Goal: Task Accomplishment & Management: Complete application form

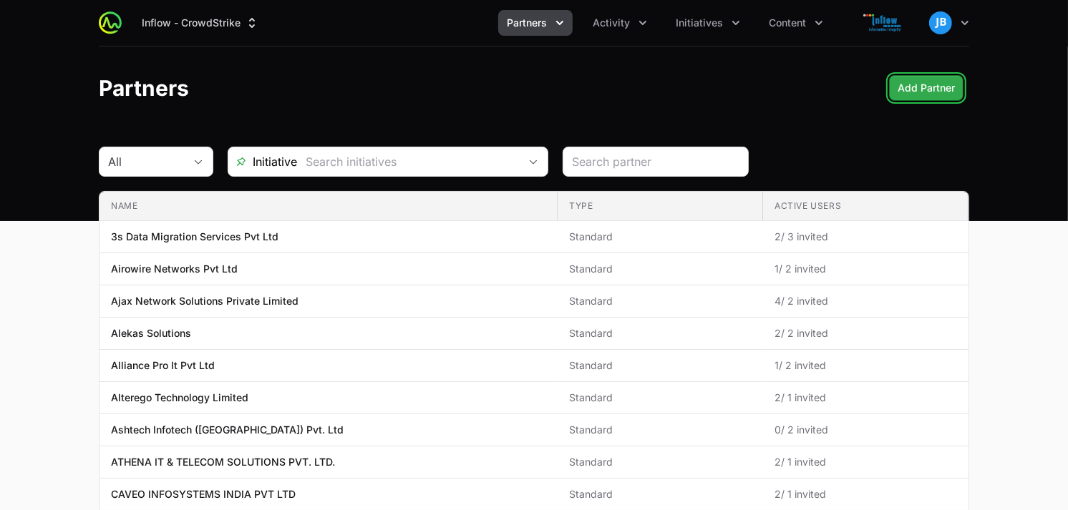
click at [923, 94] on span "Add Partner" at bounding box center [926, 87] width 57 height 17
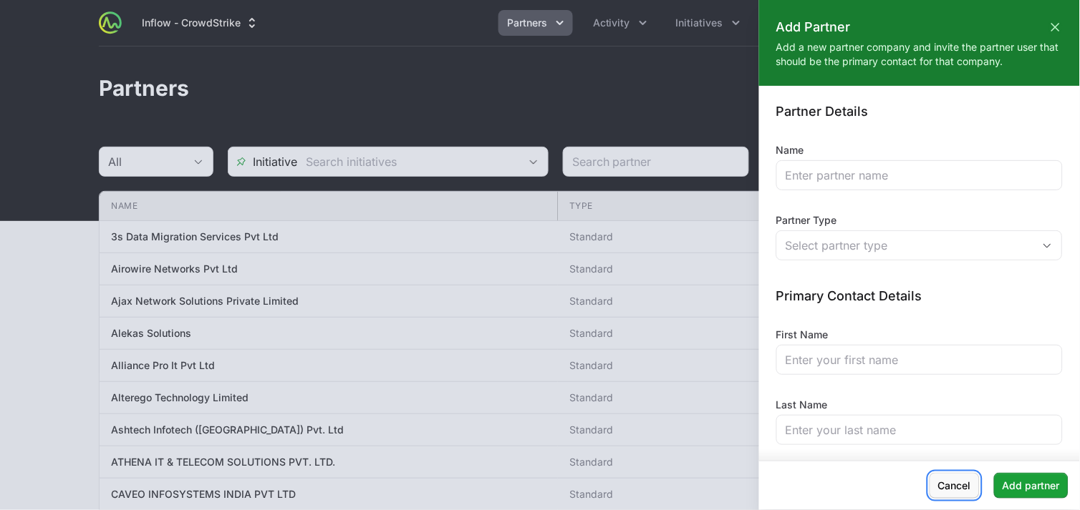
click at [970, 490] on span "Cancel" at bounding box center [954, 485] width 33 height 17
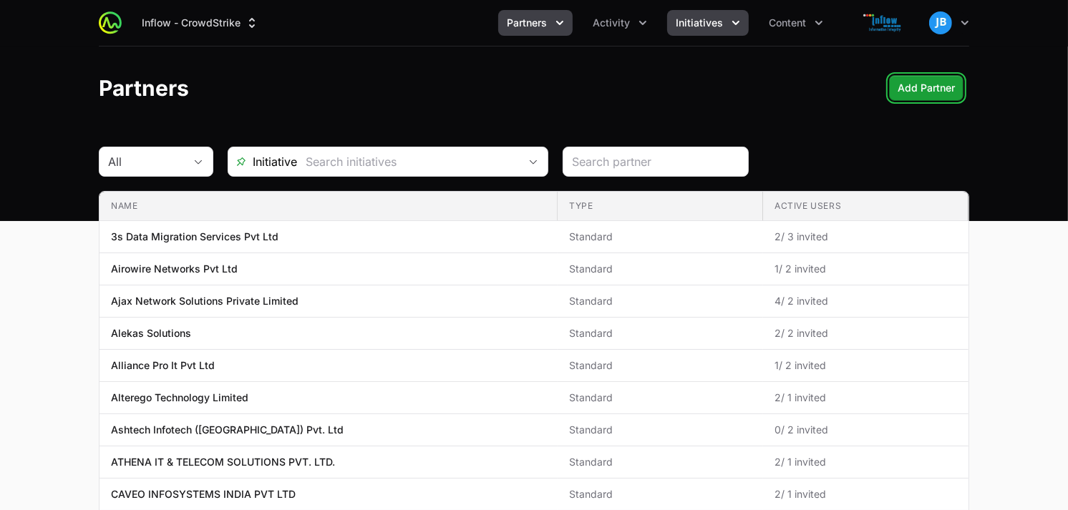
click at [722, 18] on span "Initiatives" at bounding box center [699, 23] width 47 height 14
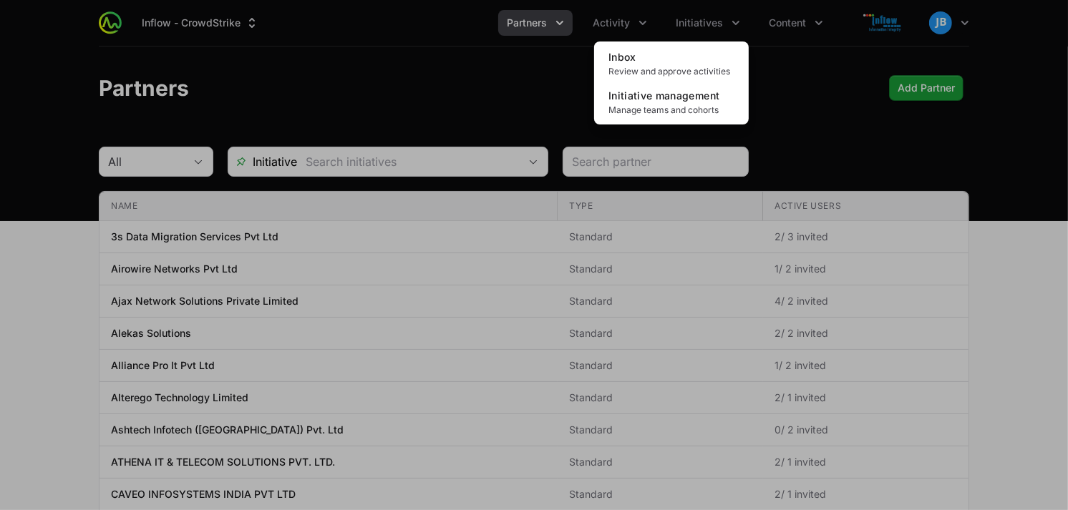
click at [608, 19] on div "Initiatives menu" at bounding box center [534, 255] width 1068 height 510
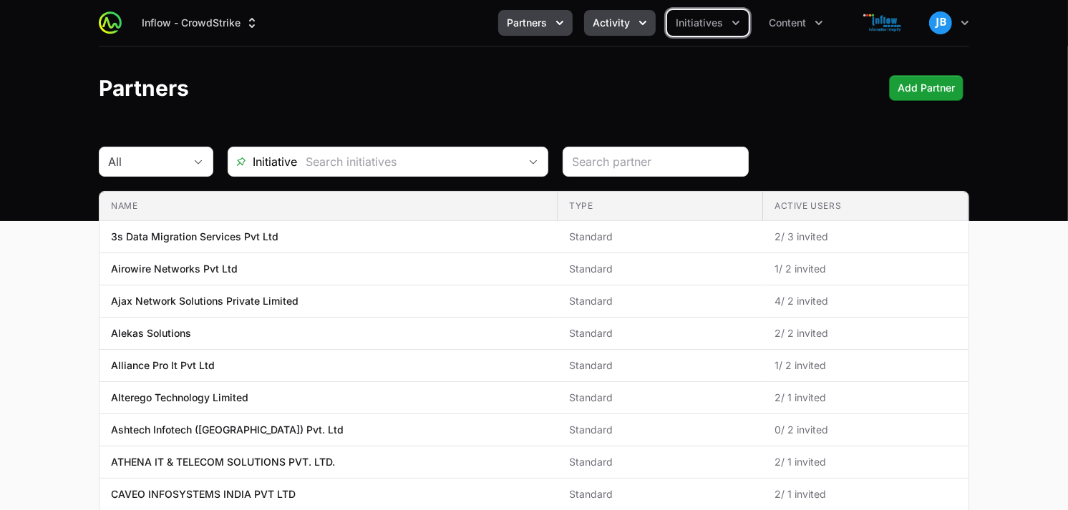
click at [623, 12] on button "Activity" at bounding box center [620, 23] width 72 height 26
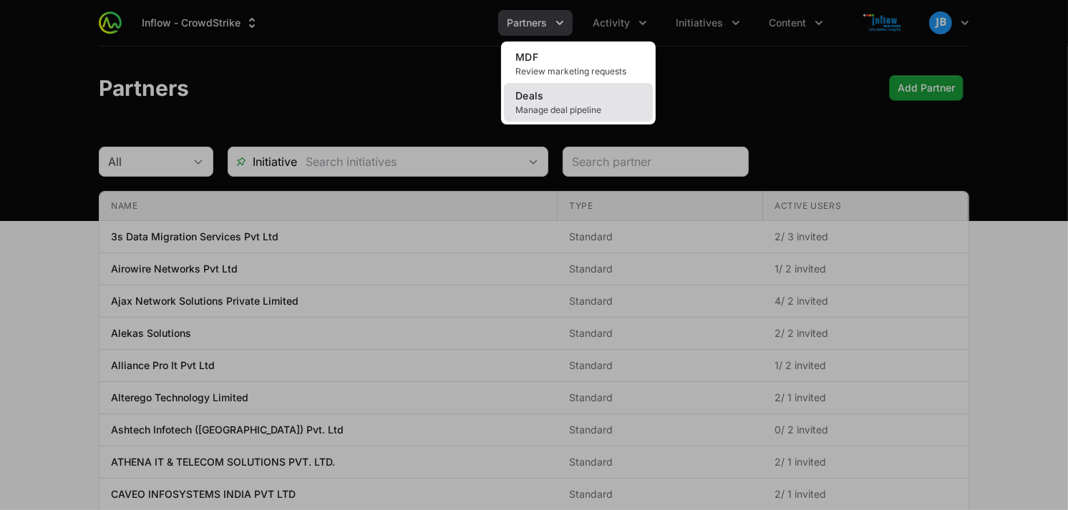
click at [574, 97] on link "Deals Manage deal pipeline" at bounding box center [578, 102] width 149 height 39
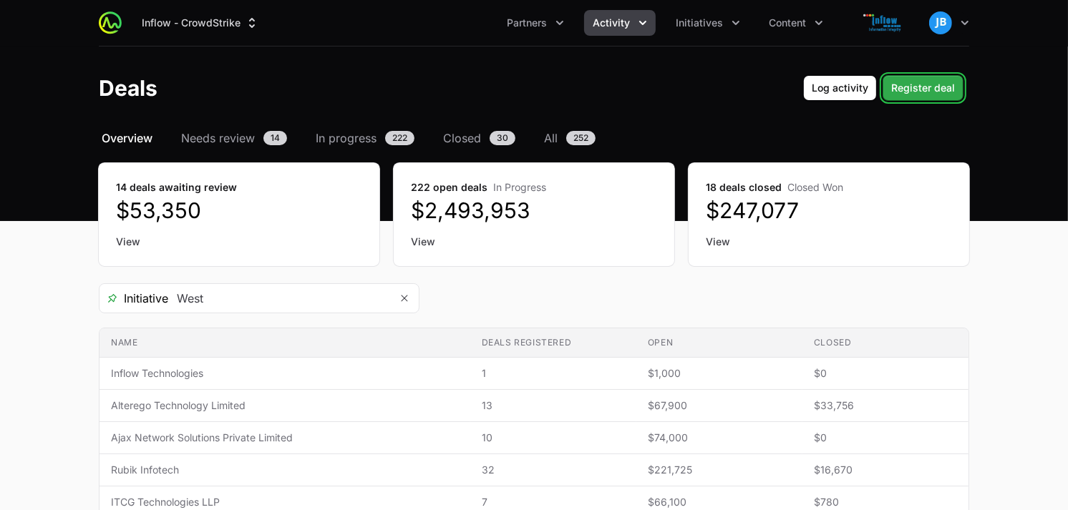
click at [928, 93] on span "Register deal" at bounding box center [923, 87] width 64 height 17
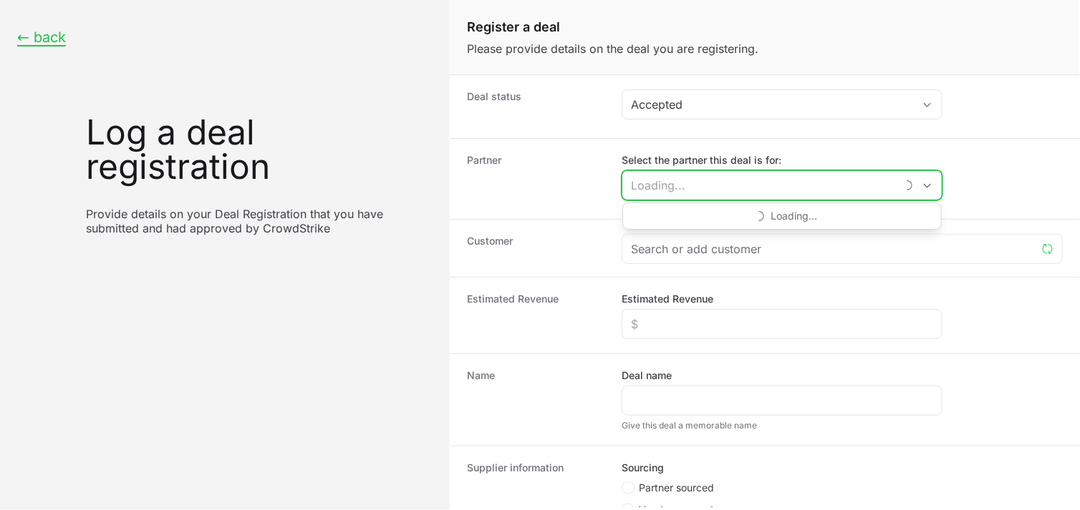
click at [707, 190] on input "Select the partner this deal is for:" at bounding box center [758, 185] width 273 height 29
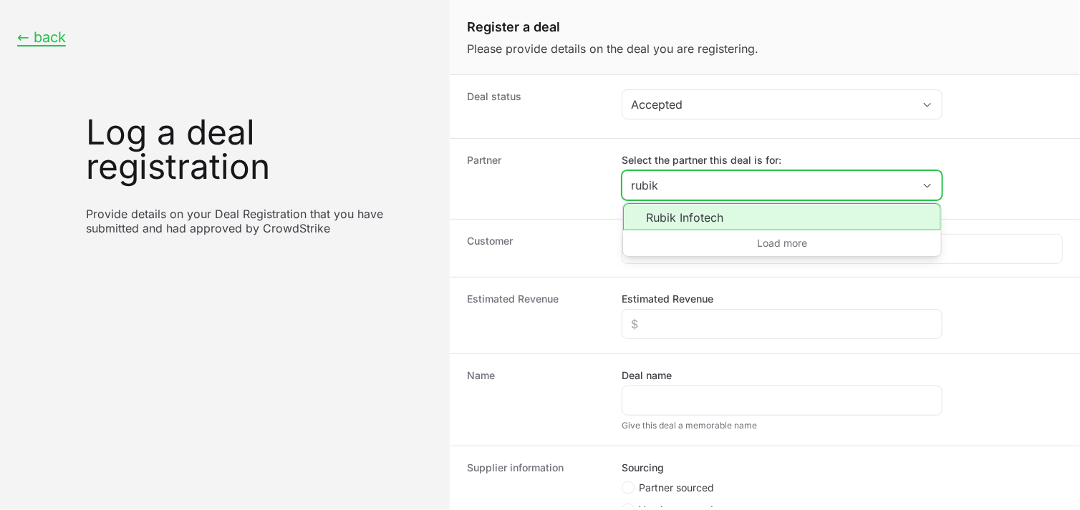
click at [717, 220] on li "Rubik Infotech" at bounding box center [782, 216] width 318 height 27
type input "Rubik Infotech"
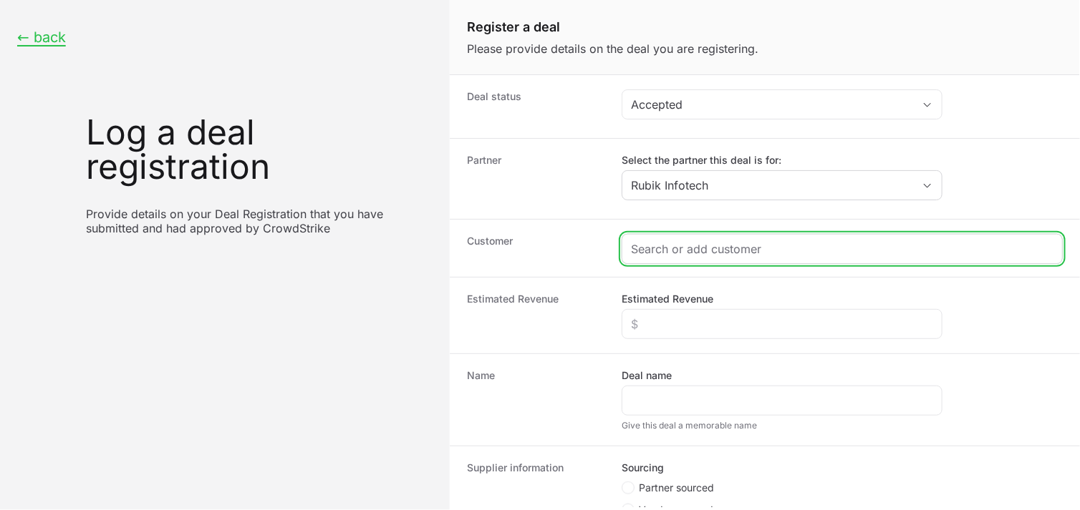
click at [692, 248] on input "Create activity form" at bounding box center [842, 249] width 422 height 17
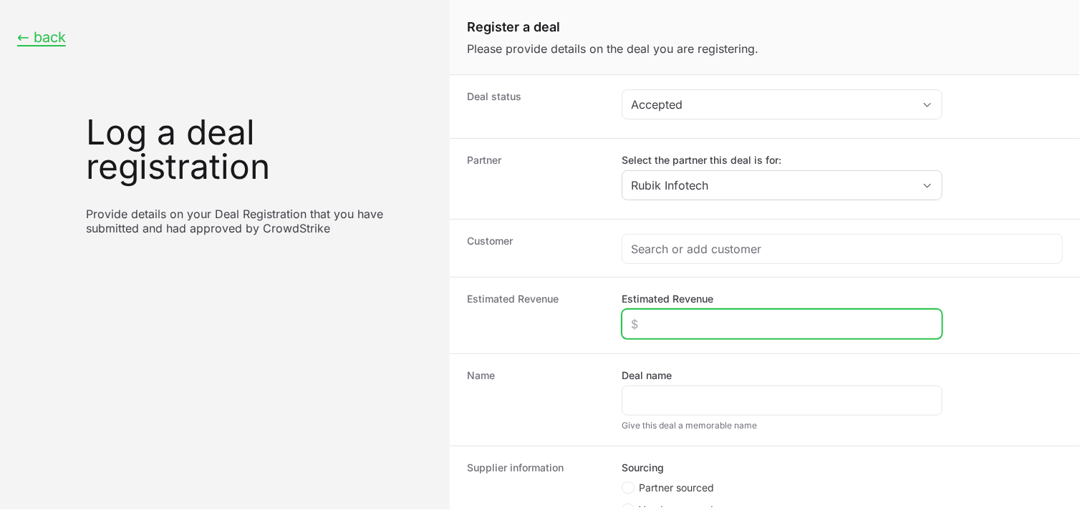
click at [699, 326] on input "Estimated Revenue" at bounding box center [782, 324] width 302 height 17
type input "$3,000"
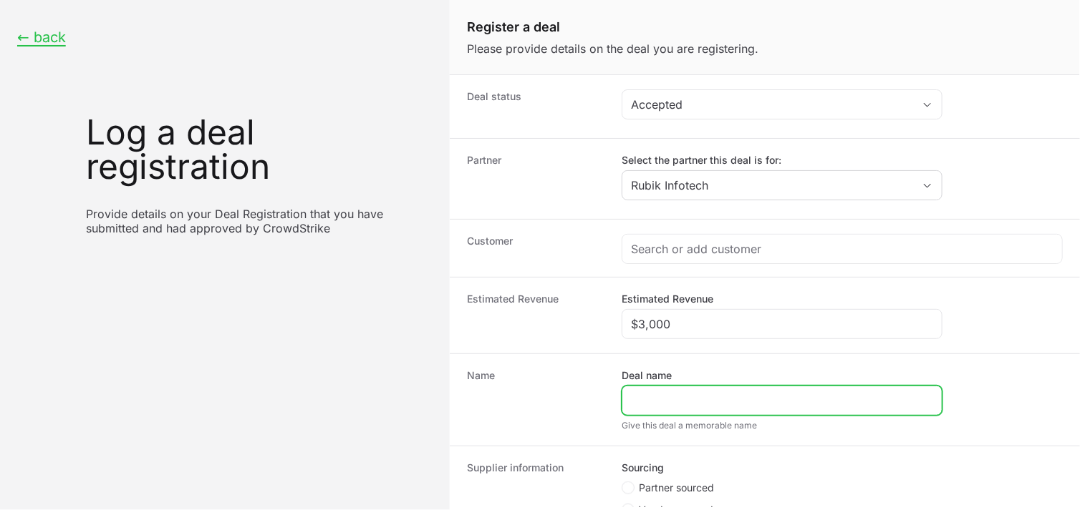
click at [666, 394] on input "Deal name" at bounding box center [782, 400] width 302 height 17
paste input "IRM ENERGY LTD"
type input "IRM ENERGY LTD"
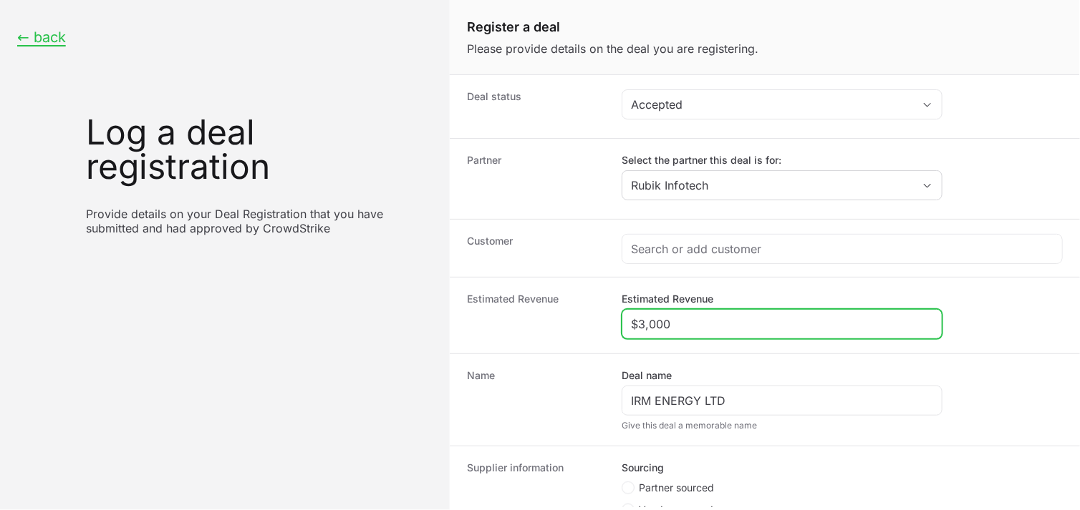
click at [695, 324] on input "$3,000" at bounding box center [782, 324] width 302 height 17
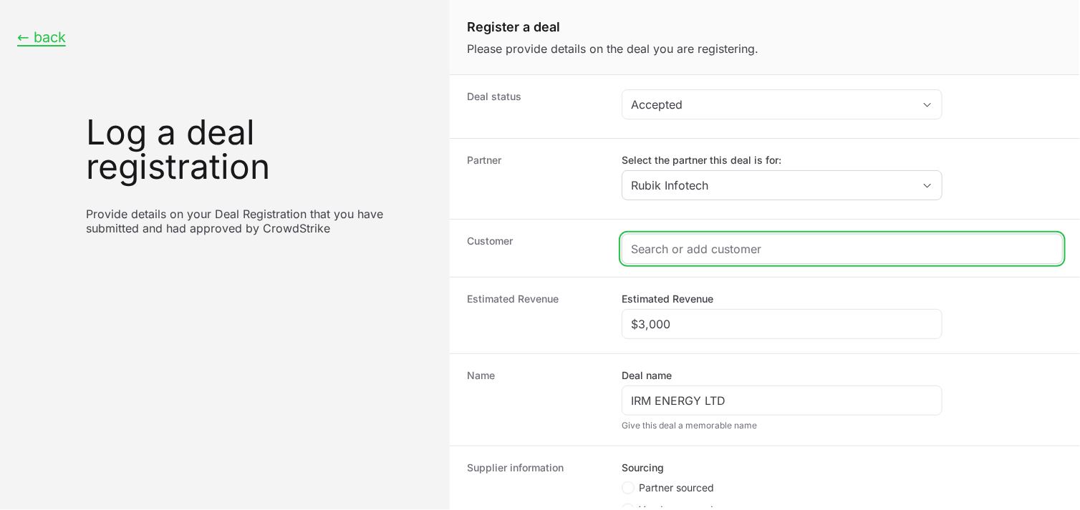
click at [676, 245] on input "Create activity form" at bounding box center [842, 249] width 422 height 17
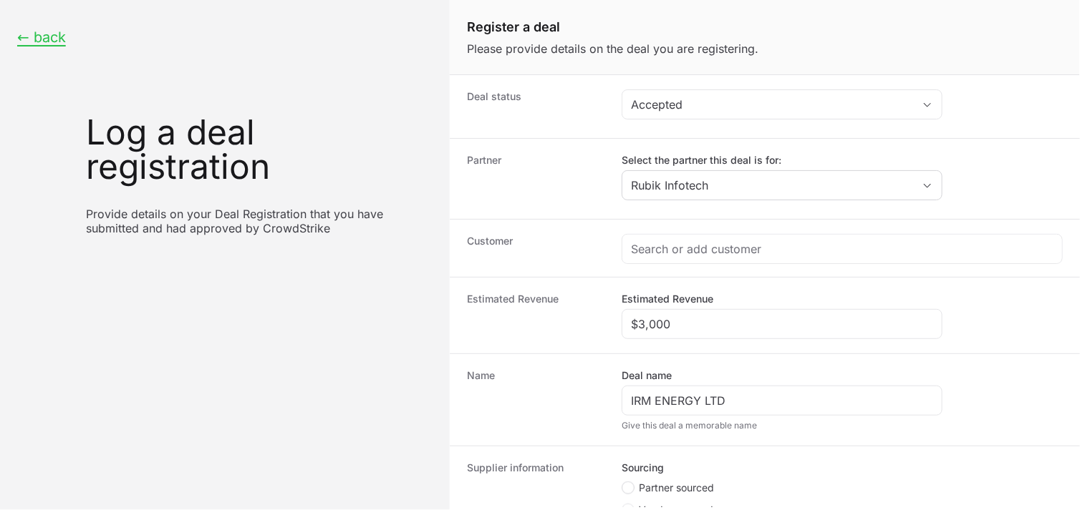
click at [633, 487] on span "Create activity form" at bounding box center [627, 488] width 13 height 13
click at [623, 483] on input "Partner sourced" at bounding box center [621, 482] width 1 height 1
radio input "true"
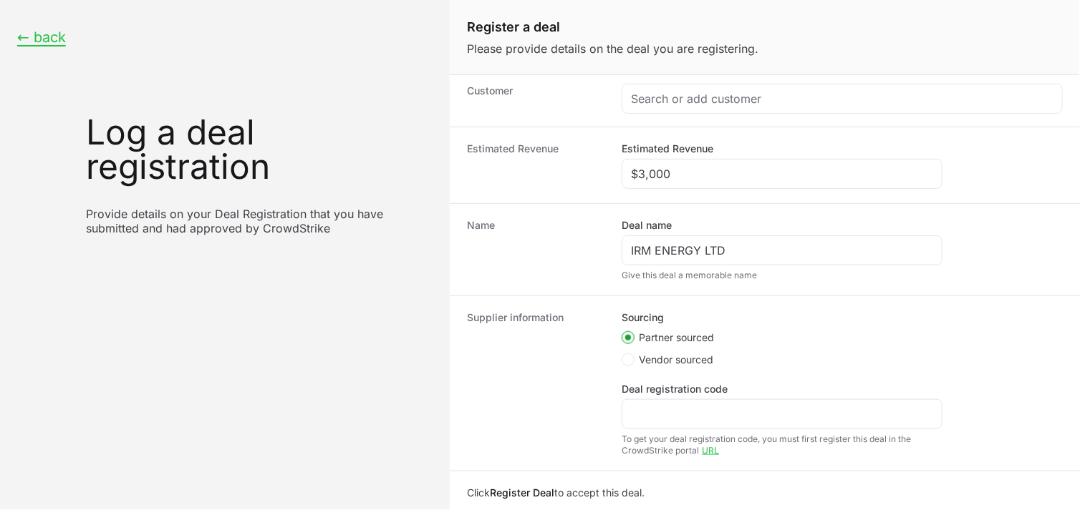
scroll to position [163, 0]
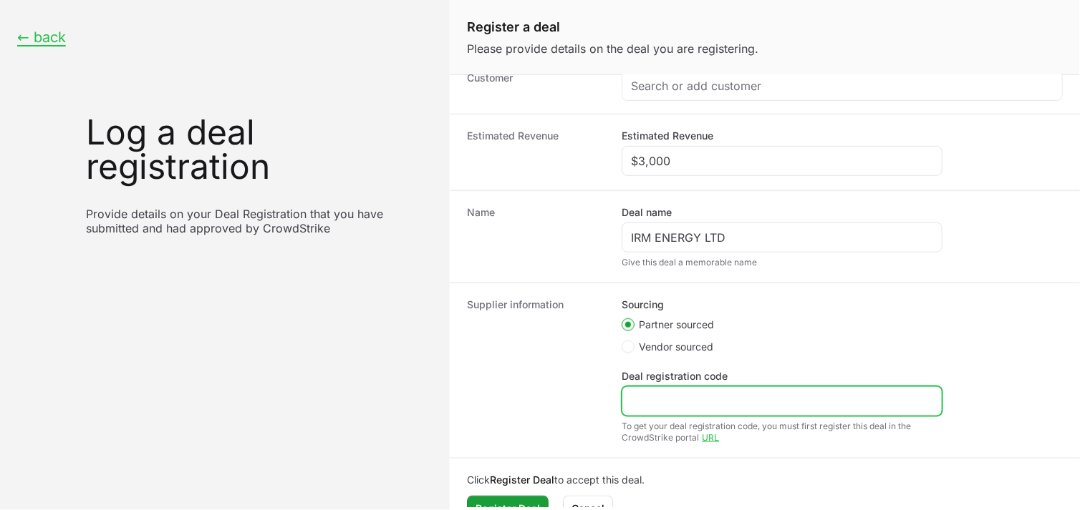
click at [702, 409] on input "Deal registration code" at bounding box center [782, 401] width 302 height 17
paste input "DR-6b029bad."
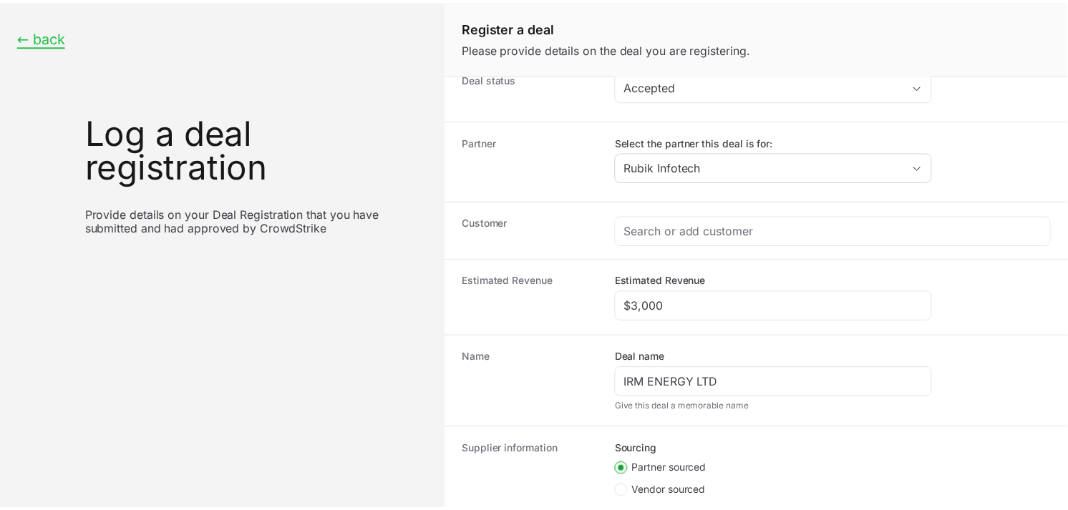
scroll to position [16, 0]
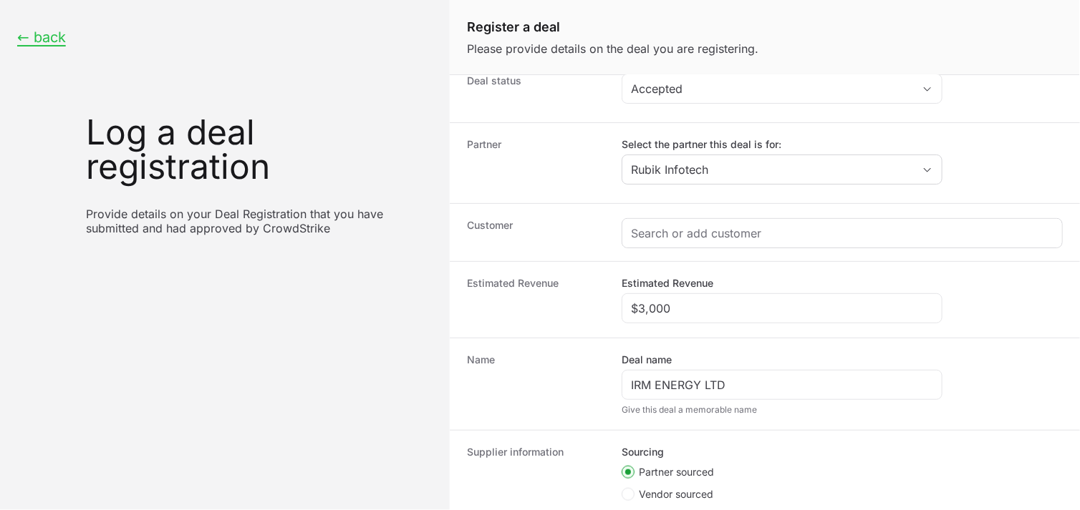
type input "DR-6b029bad"
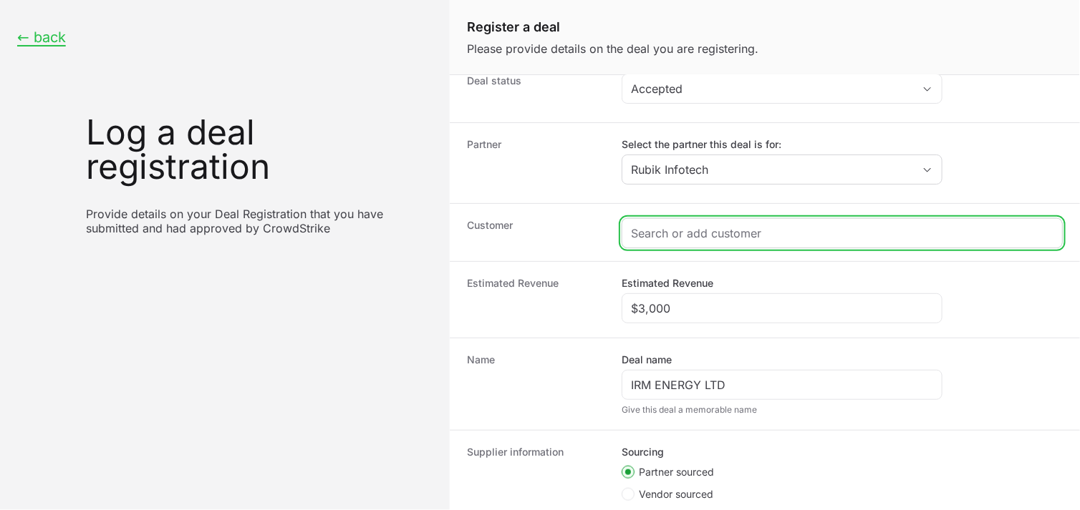
click at [757, 235] on input "Create activity form" at bounding box center [842, 233] width 422 height 17
paste input "[URL][DOMAIN_NAME]"
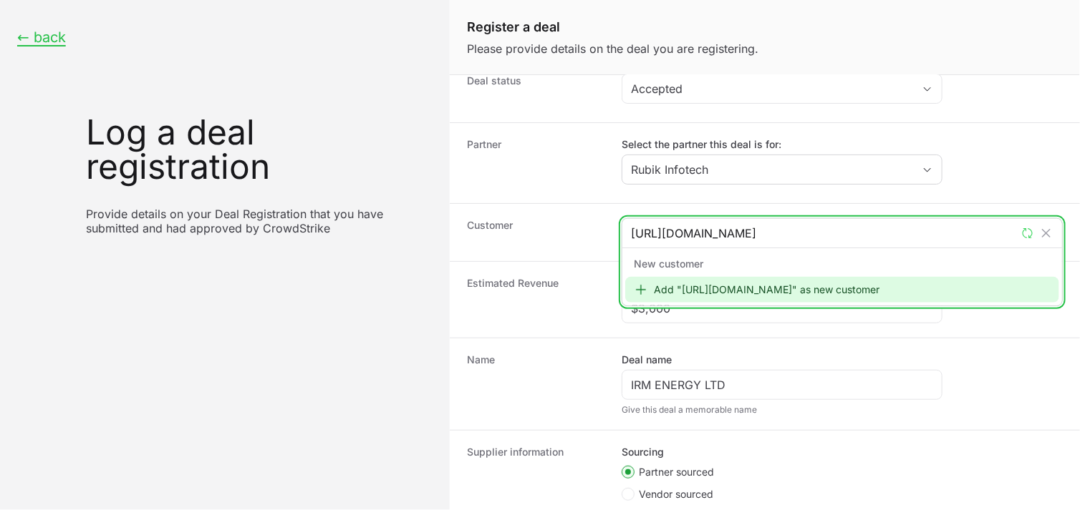
type input "[URL][DOMAIN_NAME]"
click at [727, 283] on div "Add "[URL][DOMAIN_NAME]" as new customer" at bounding box center [842, 290] width 434 height 26
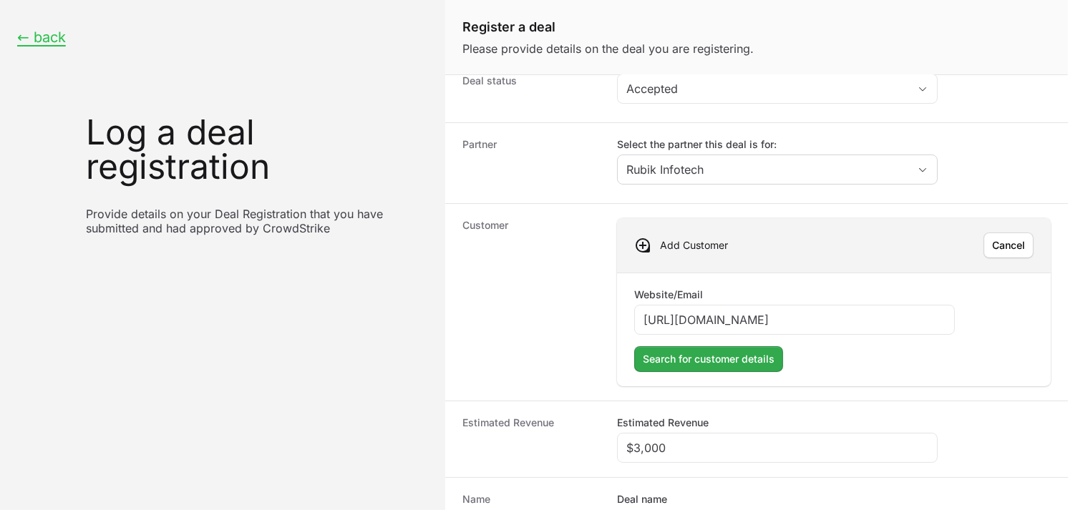
type input "[URL][DOMAIN_NAME]"
click at [694, 359] on span "Search for customer details" at bounding box center [709, 359] width 132 height 17
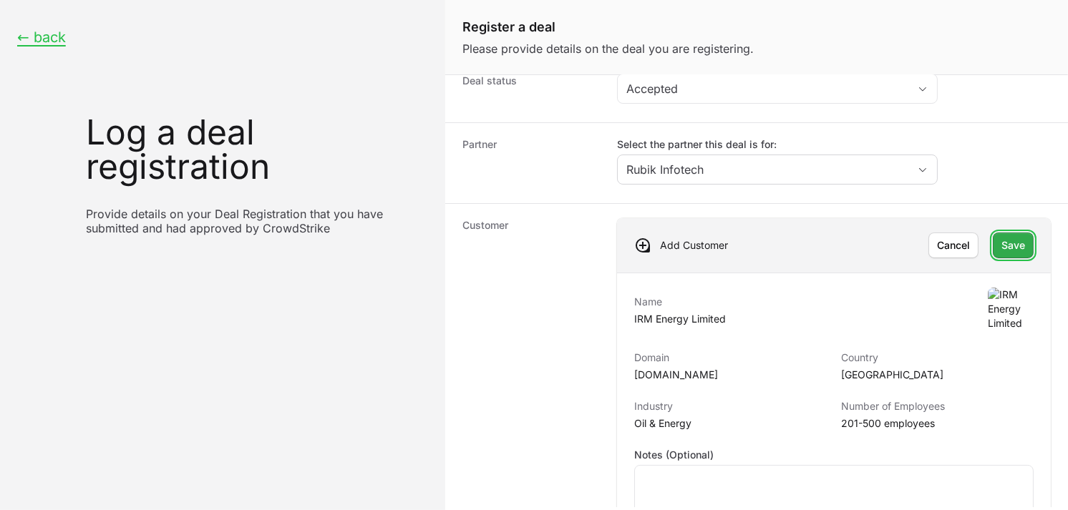
click at [1001, 247] on span "Save" at bounding box center [1013, 245] width 24 height 17
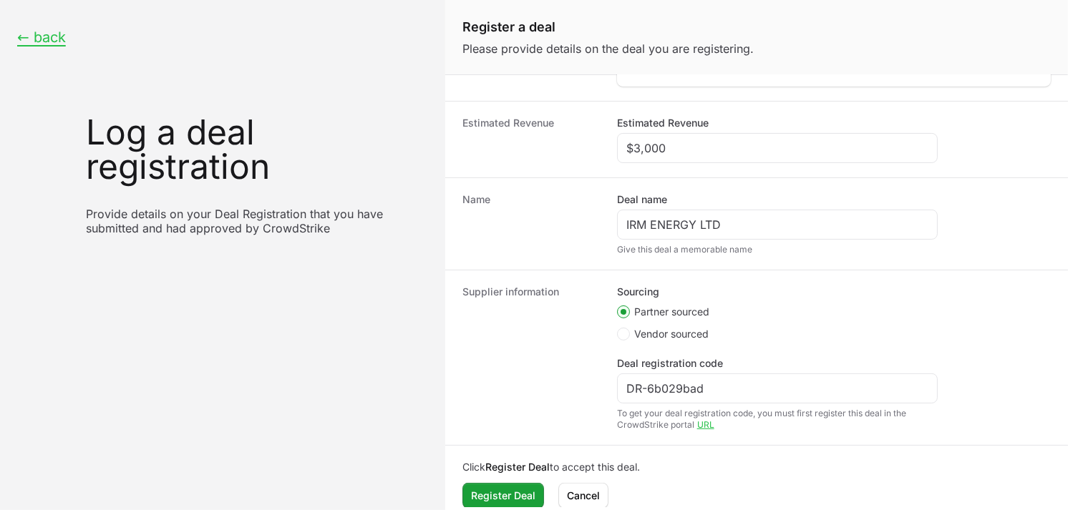
scroll to position [288, 0]
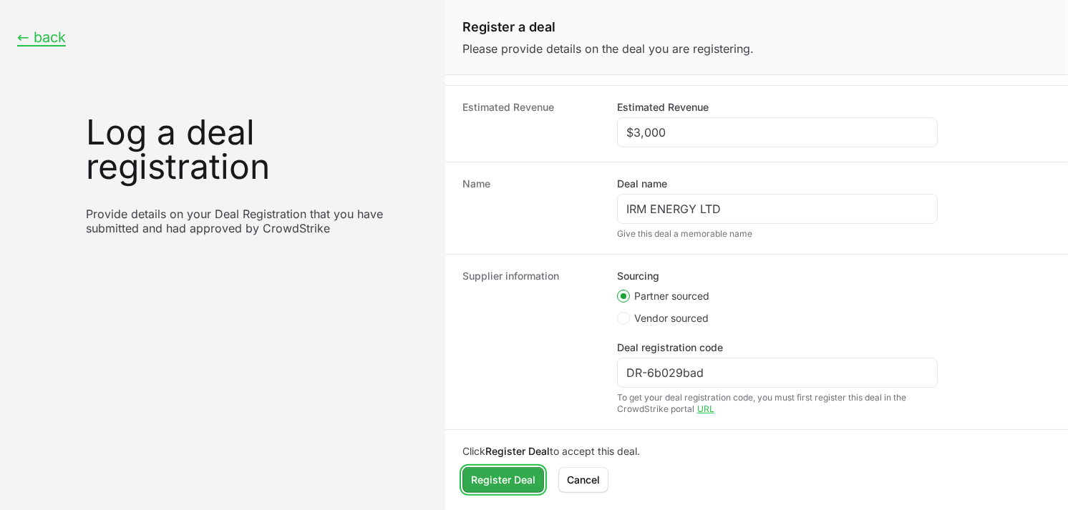
click at [532, 474] on span "Register Deal" at bounding box center [503, 480] width 64 height 17
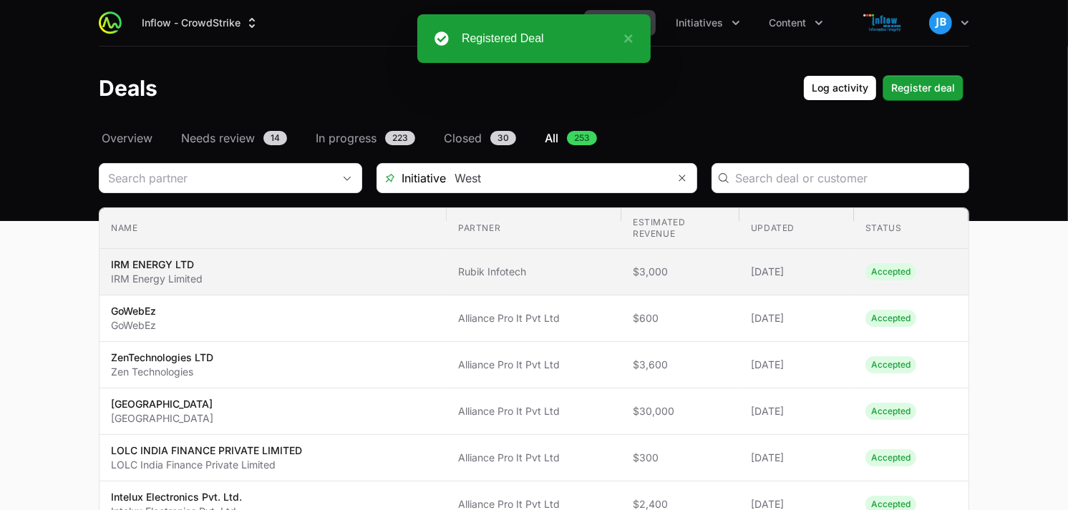
click at [519, 261] on td "Partner Rubik Infotech" at bounding box center [534, 272] width 175 height 47
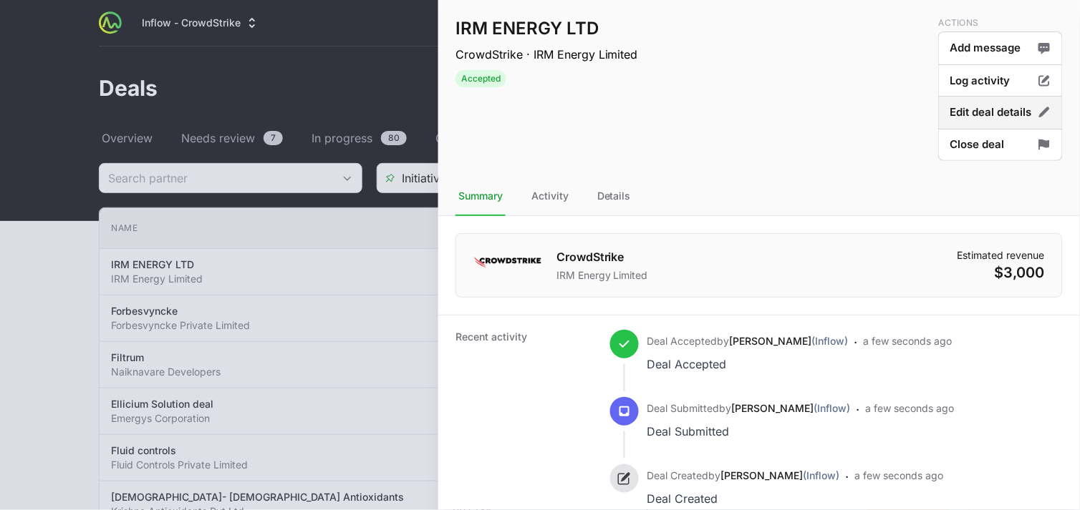
click at [1018, 112] on button "Edit deal details" at bounding box center [1000, 113] width 125 height 34
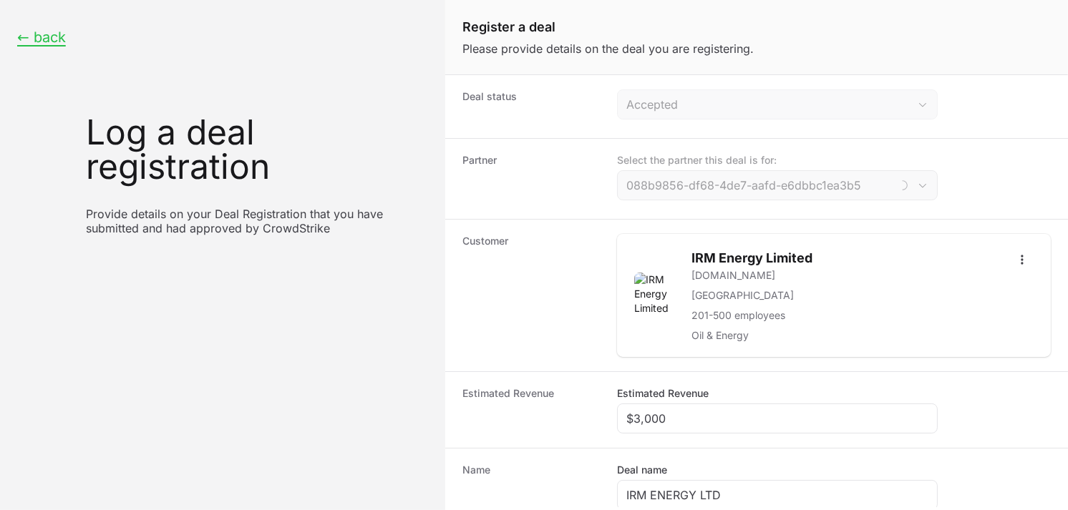
type input "Rubik Infotech"
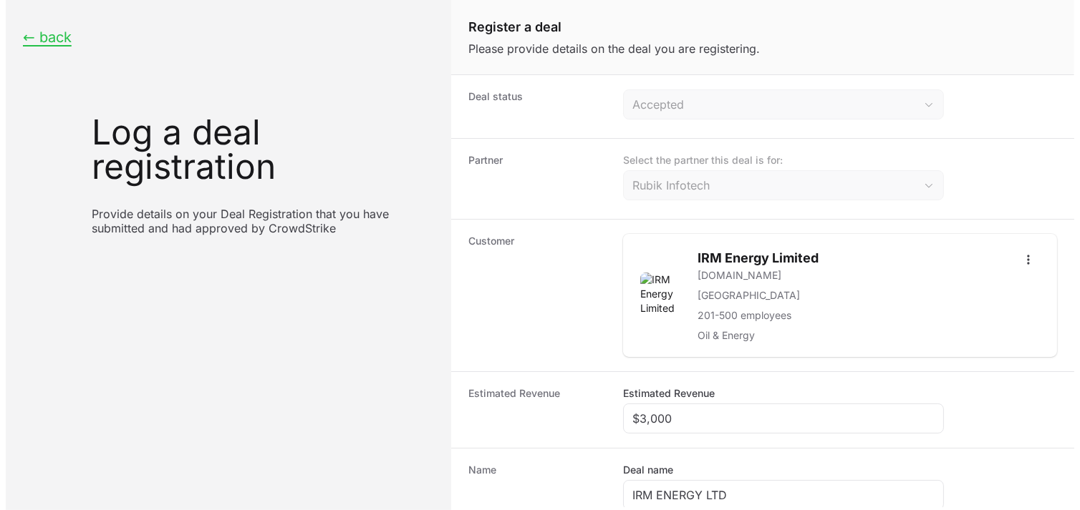
scroll to position [288, 0]
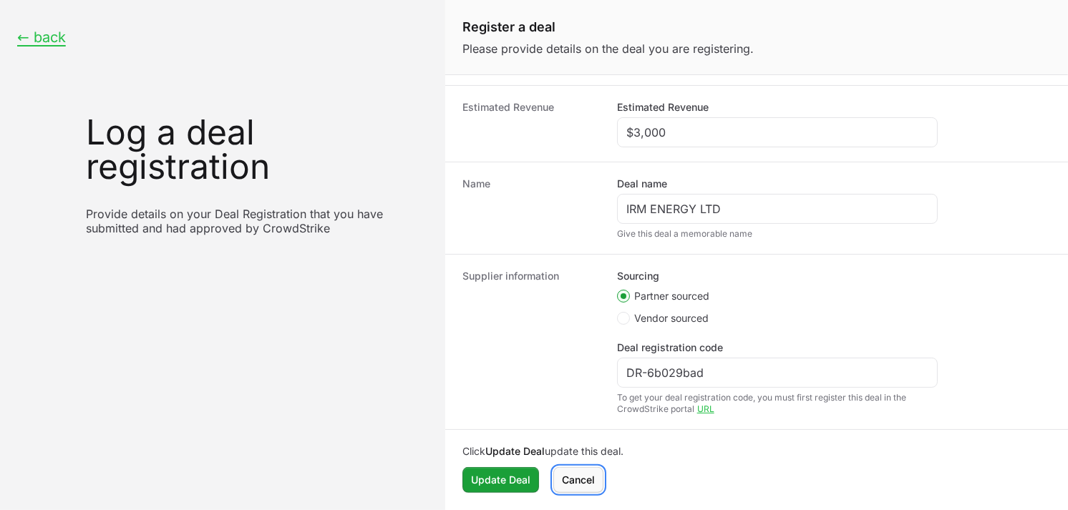
click at [591, 482] on span "Cancel" at bounding box center [578, 480] width 33 height 17
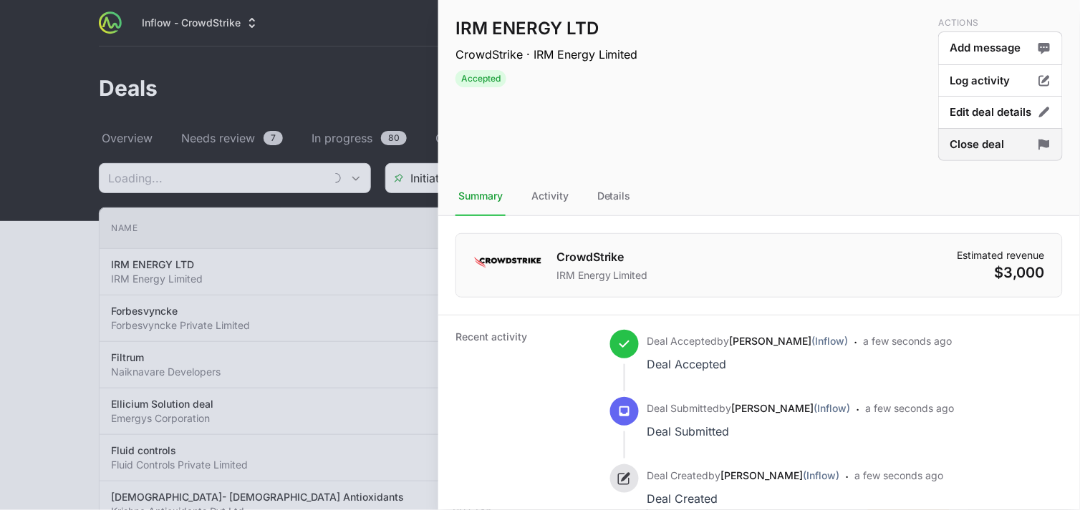
click at [1008, 147] on button "Close deal" at bounding box center [1000, 145] width 125 height 34
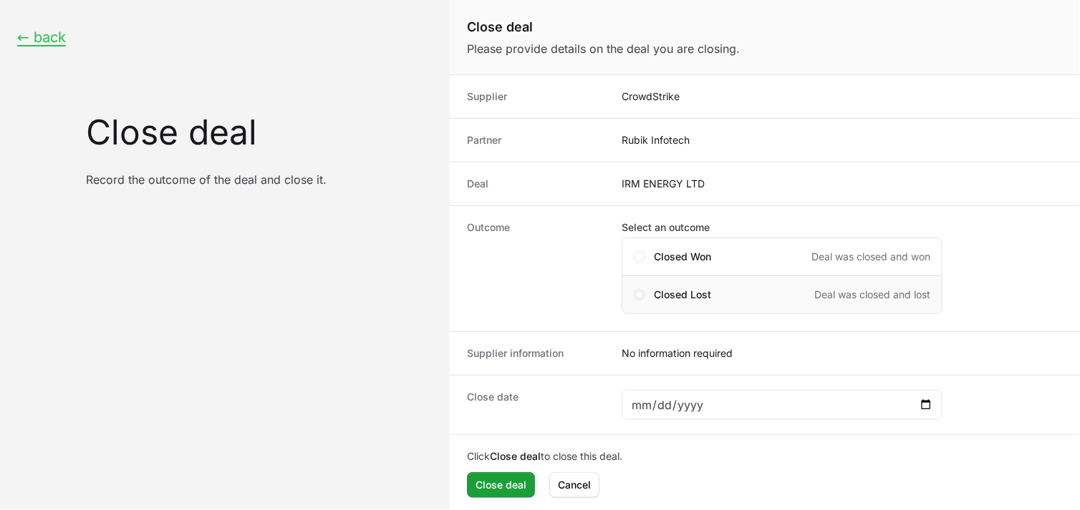
click at [644, 297] on span "Close deal form" at bounding box center [639, 294] width 11 height 11
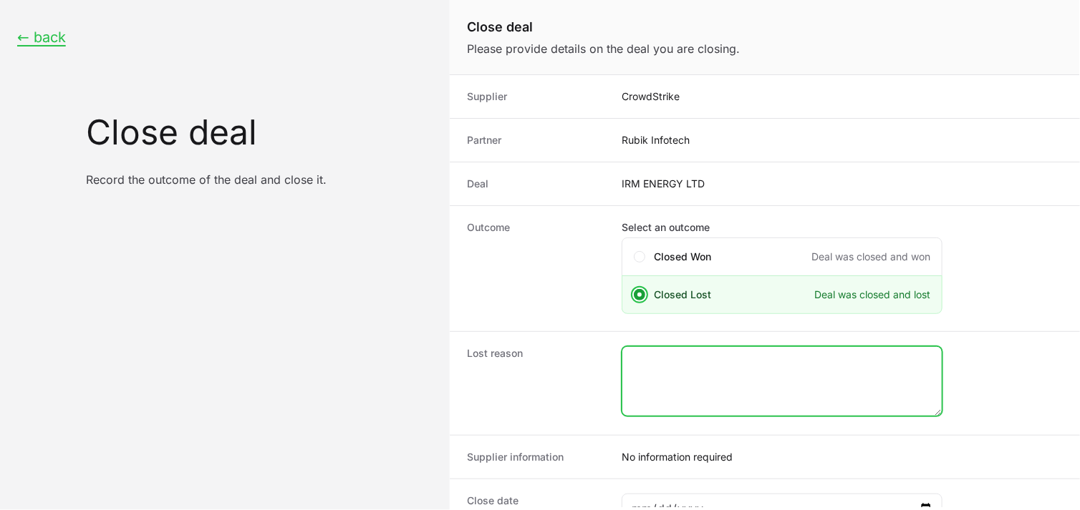
click at [692, 379] on textarea "Close deal form" at bounding box center [781, 381] width 319 height 69
type textarea "b"
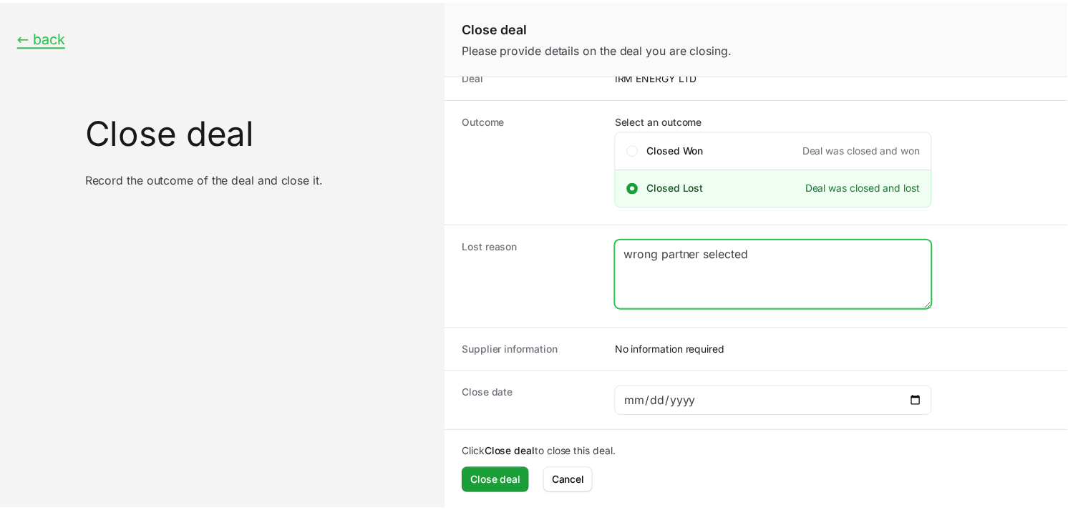
scroll to position [110, 0]
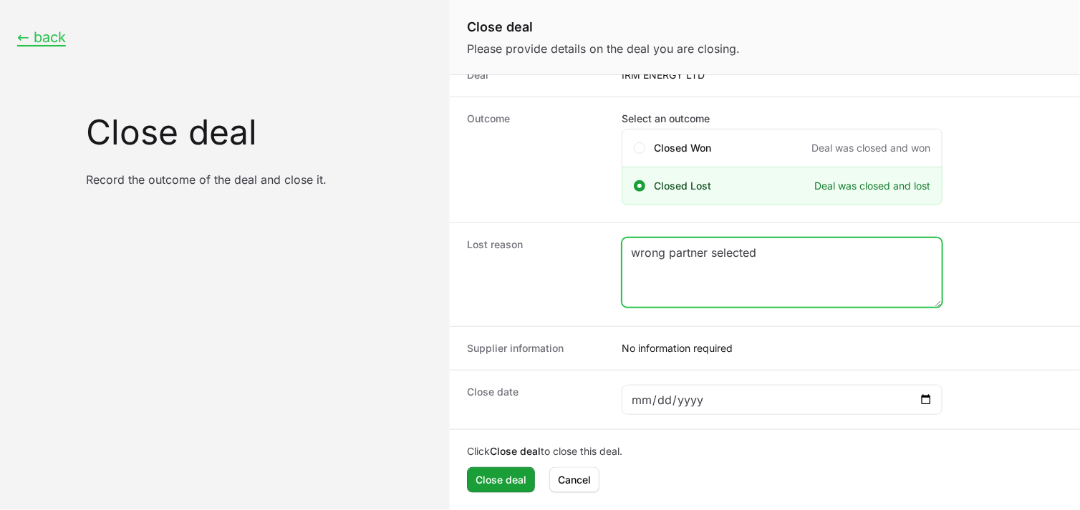
drag, startPoint x: 779, startPoint y: 258, endPoint x: 634, endPoint y: 255, distance: 145.4
click at [634, 255] on textarea "wrong partner selected" at bounding box center [781, 272] width 319 height 69
type textarea "w"
type textarea "e"
type textarea "wrong eu details"
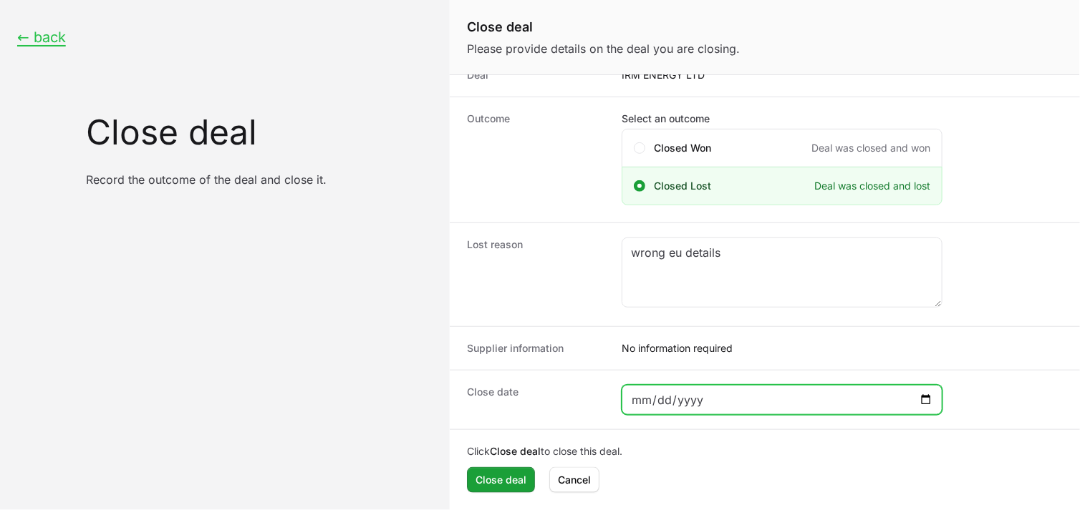
click at [928, 408] on input "Close deal form" at bounding box center [782, 400] width 302 height 17
click at [931, 397] on input "Close deal form" at bounding box center [782, 400] width 302 height 17
type input "[DATE]"
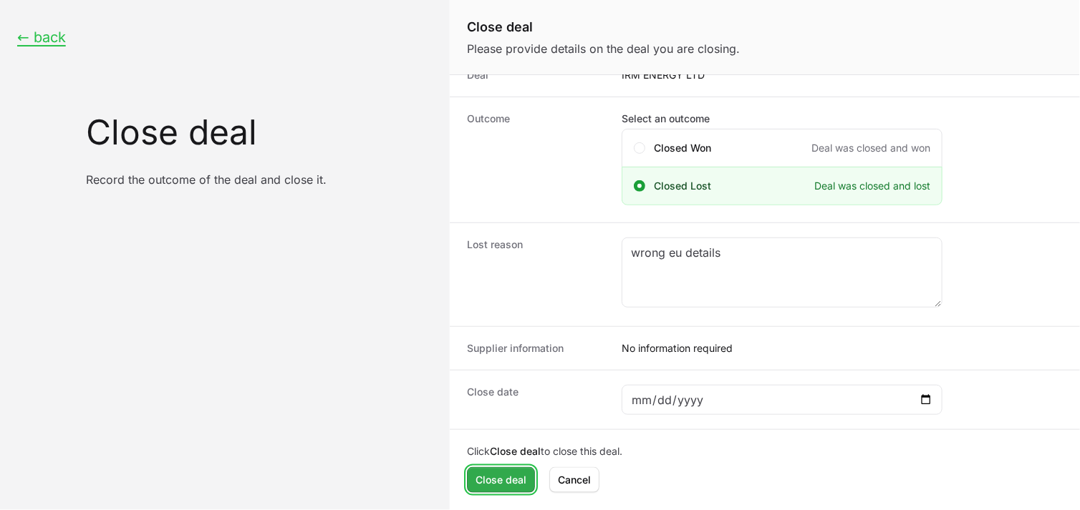
click at [514, 473] on span "Close deal" at bounding box center [500, 480] width 51 height 17
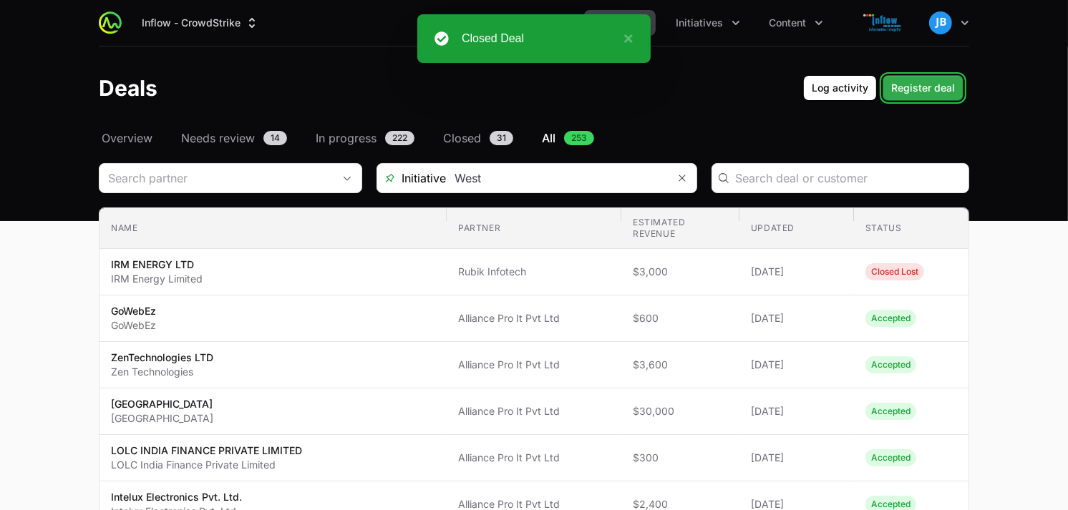
click at [918, 92] on span "Register deal" at bounding box center [923, 87] width 64 height 17
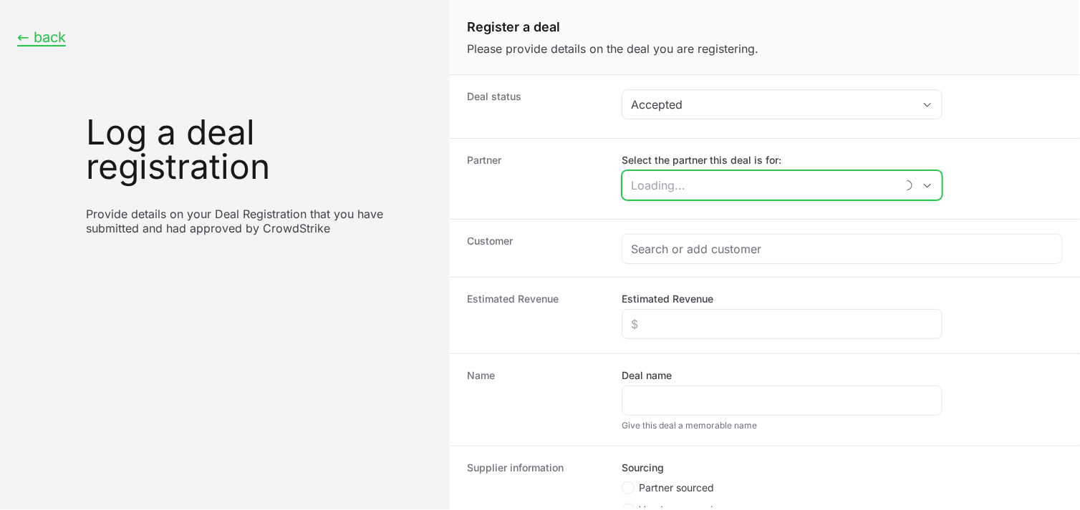
click at [742, 184] on input "Select the partner this deal is for:" at bounding box center [758, 185] width 273 height 29
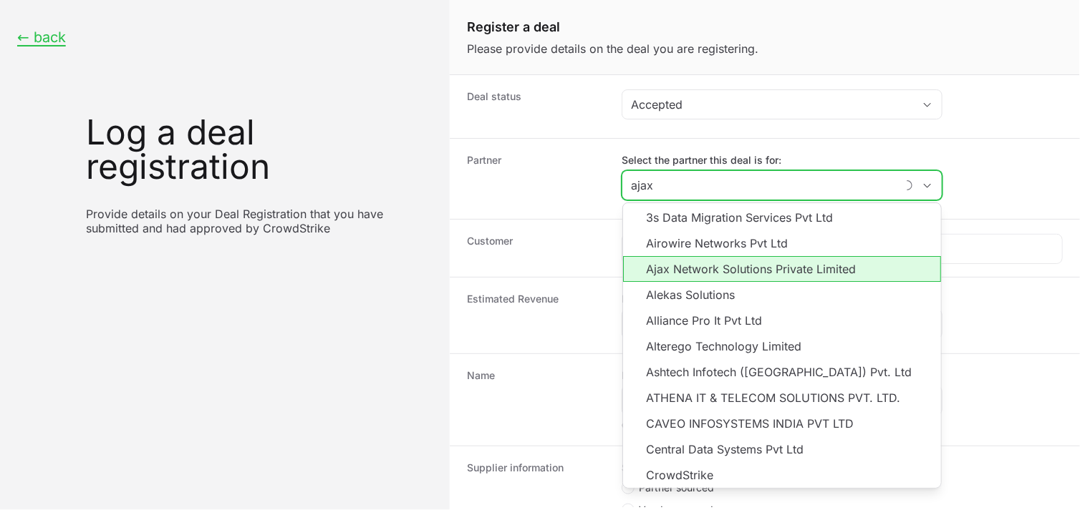
type input "ajax"
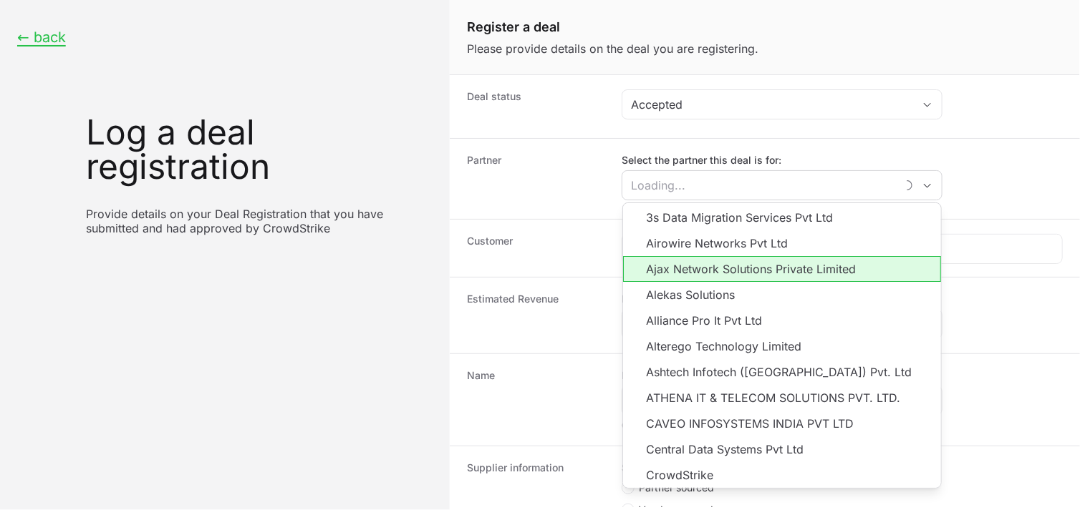
click at [728, 268] on div "Customer" at bounding box center [765, 248] width 630 height 58
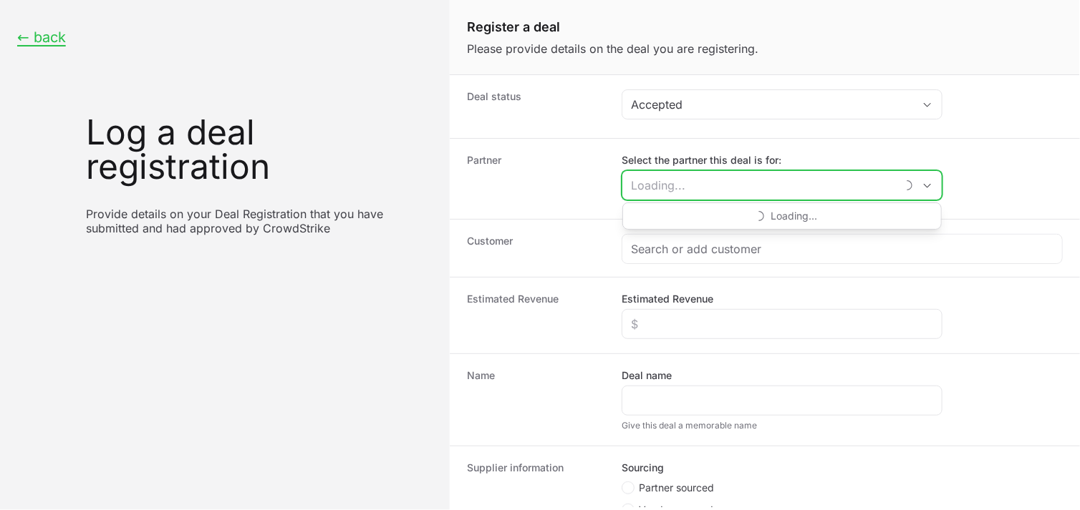
click at [719, 188] on input "Select the partner this deal is for:" at bounding box center [758, 185] width 273 height 29
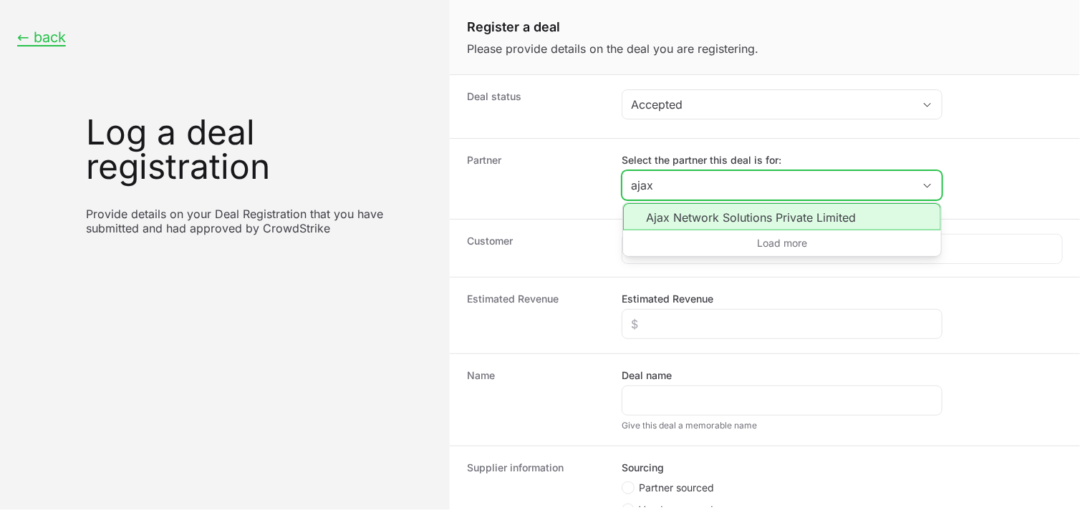
click at [712, 213] on li "Ajax Network Solutions Private Limited" at bounding box center [782, 216] width 318 height 27
type input "Ajax Network Solutions Private Limited"
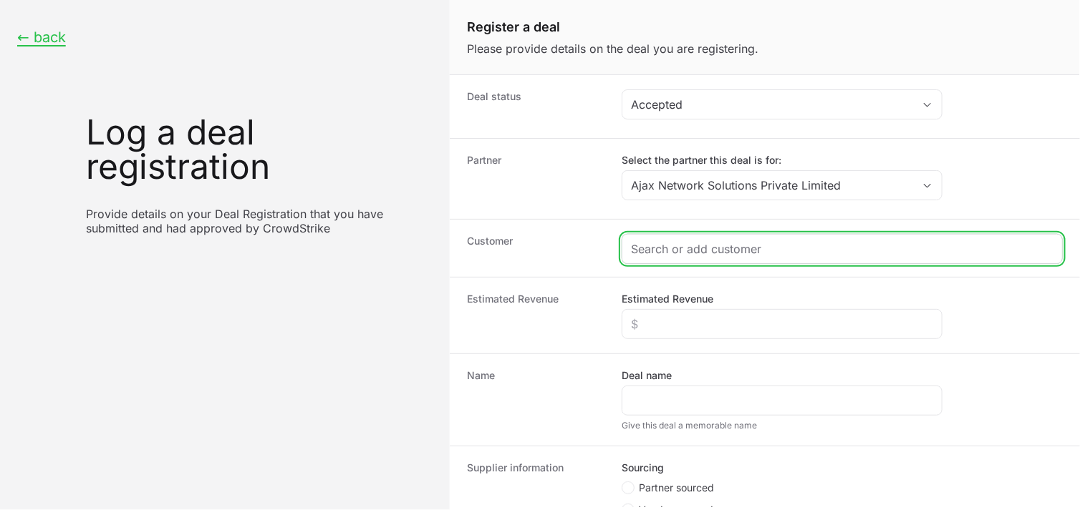
click at [707, 246] on input "Create activity form" at bounding box center [842, 249] width 422 height 17
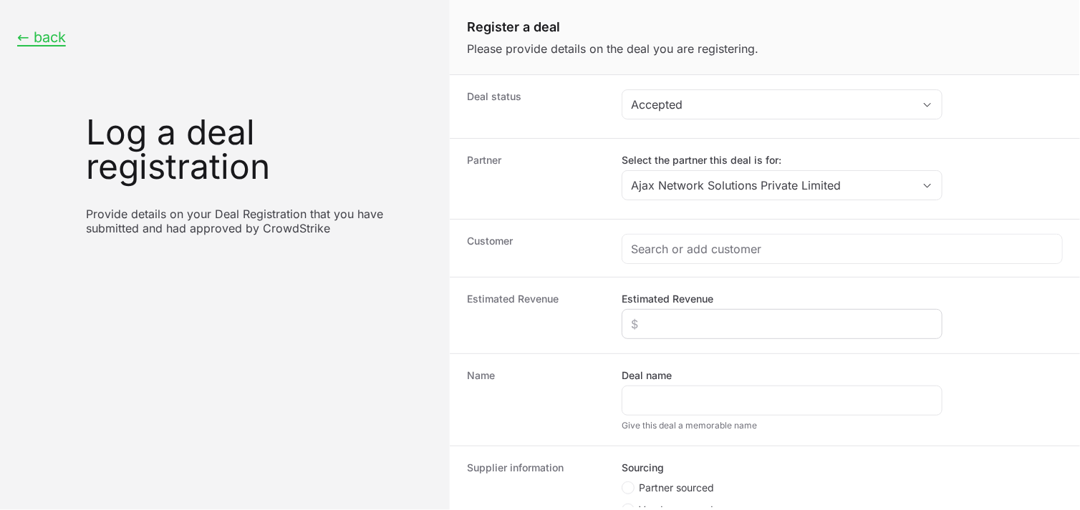
click at [707, 312] on div "Create activity form" at bounding box center [781, 324] width 321 height 30
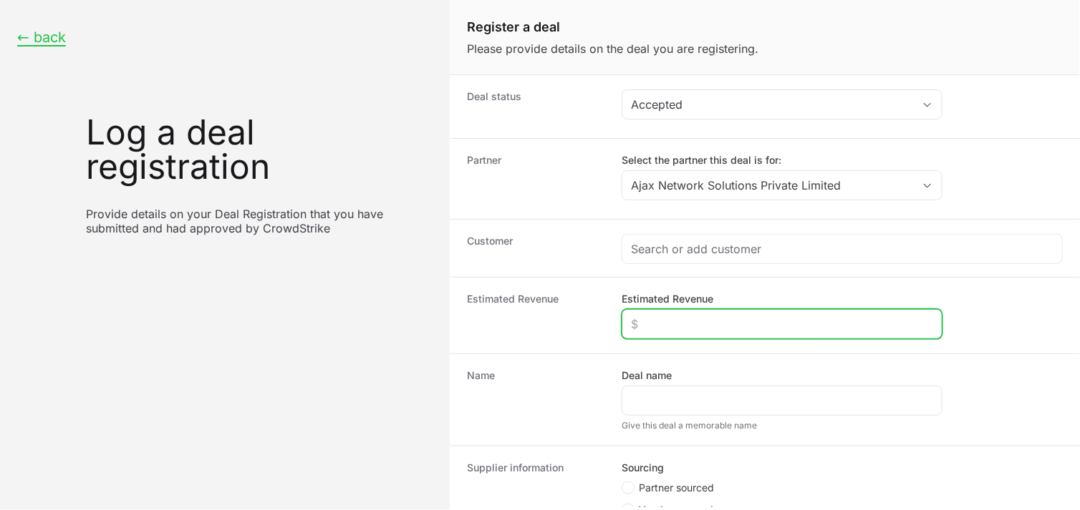
click at [706, 321] on input "Estimated Revenue" at bounding box center [782, 324] width 302 height 17
type input "$3,000"
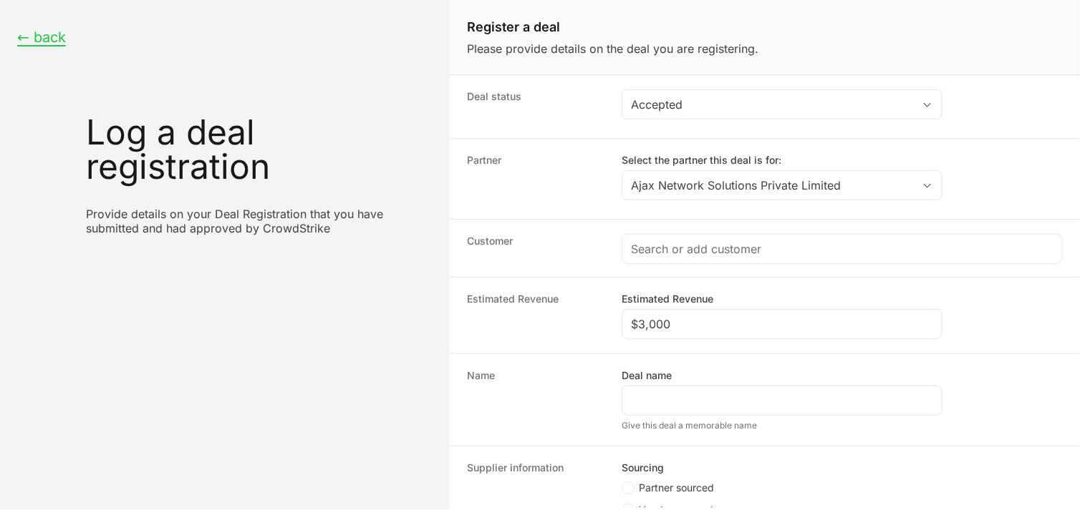
click at [681, 385] on div "Deal name" at bounding box center [781, 392] width 321 height 47
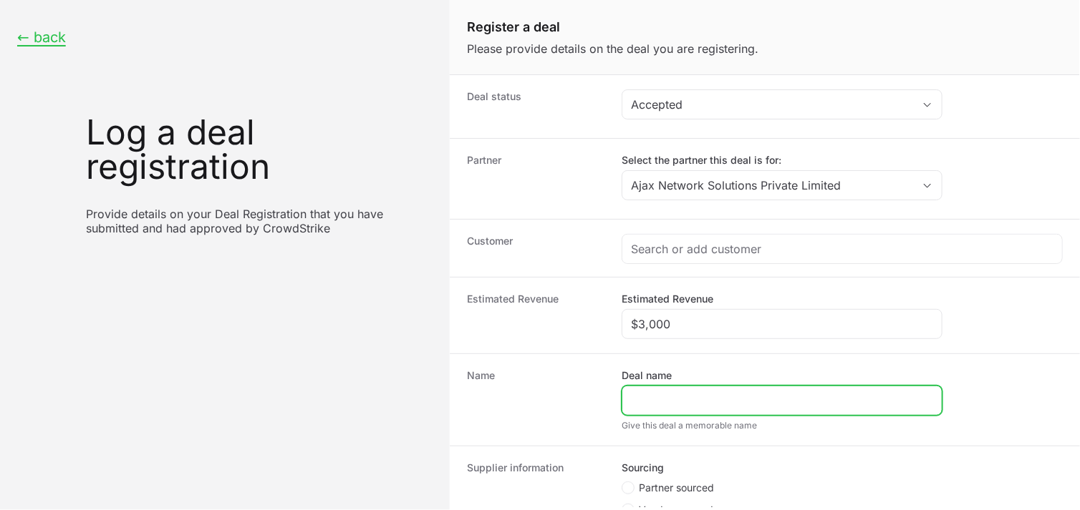
click at [679, 404] on input "Deal name" at bounding box center [782, 400] width 302 height 17
type input "IRM ENERGY LTD"
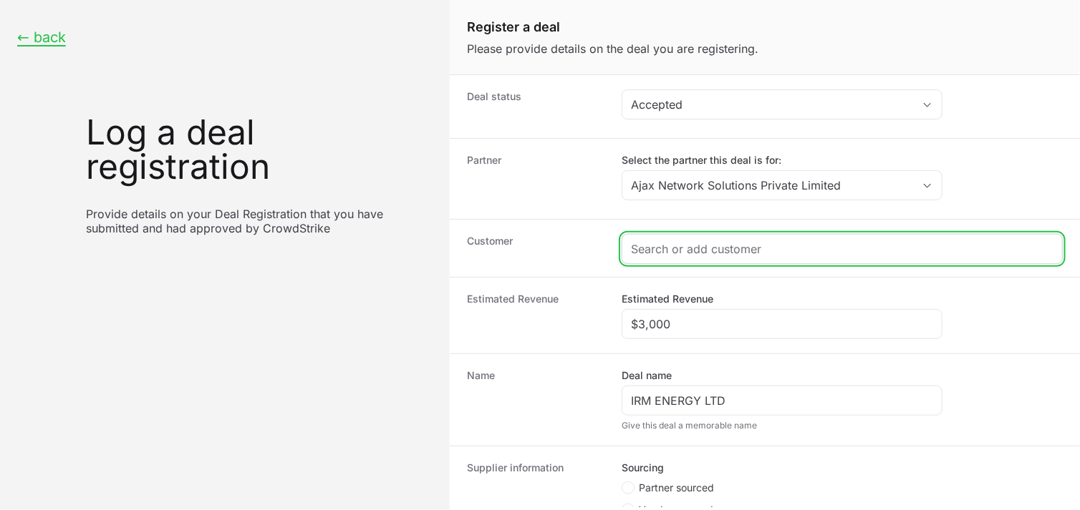
click at [680, 252] on input "Create activity form" at bounding box center [842, 249] width 422 height 17
paste input "[URL][DOMAIN_NAME]"
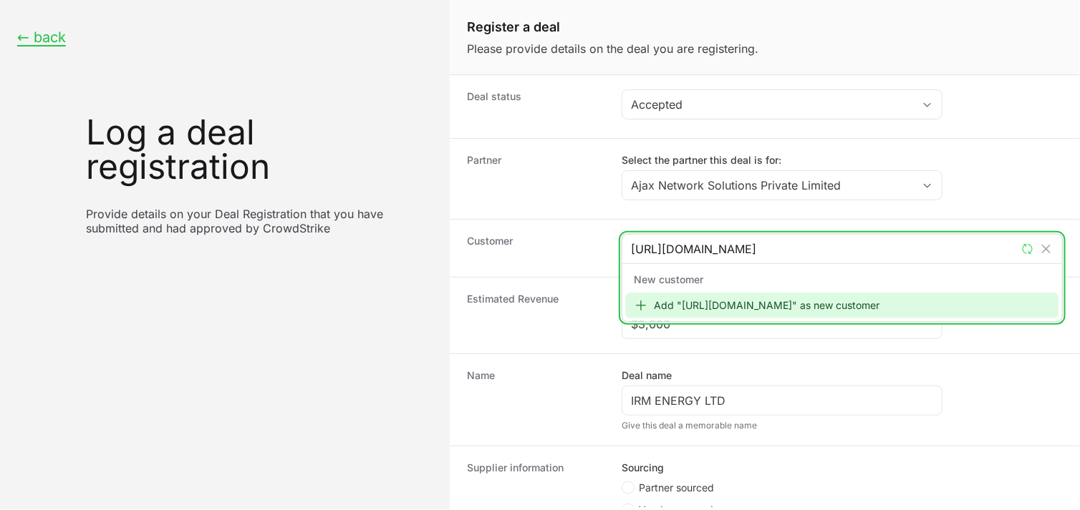
type input "[URL][DOMAIN_NAME]"
click at [706, 296] on div "Add "[URL][DOMAIN_NAME]" as new customer" at bounding box center [842, 306] width 434 height 26
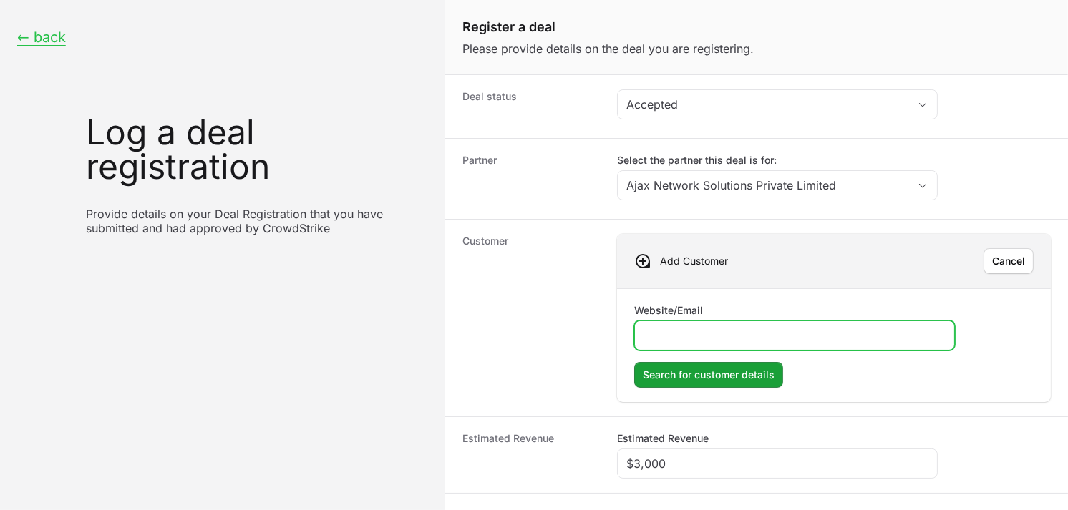
click at [702, 331] on input "Website/Email" at bounding box center [795, 335] width 302 height 17
paste input "[URL][DOMAIN_NAME]"
type input "[URL][DOMAIN_NAME]"
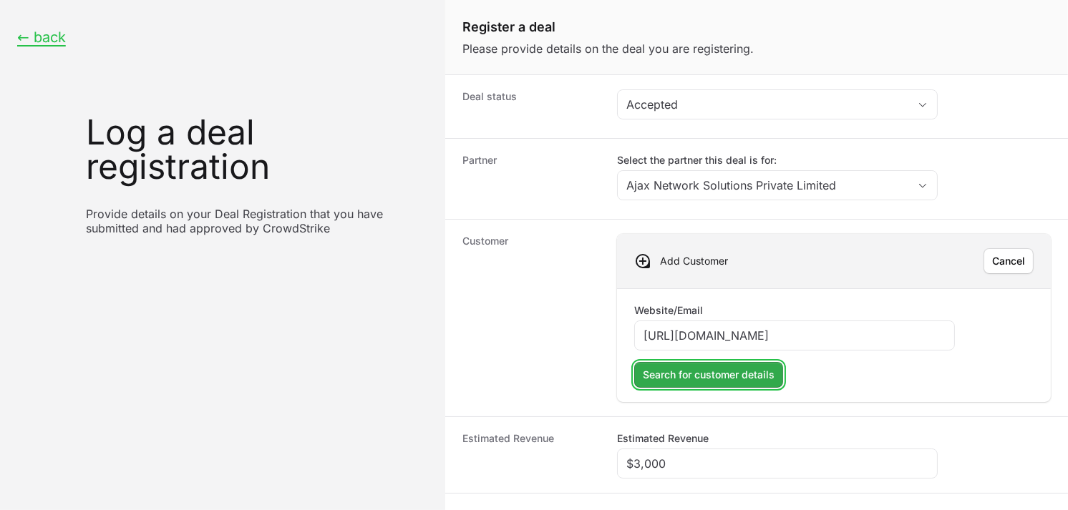
click at [719, 375] on span "Search for customer details" at bounding box center [709, 375] width 132 height 17
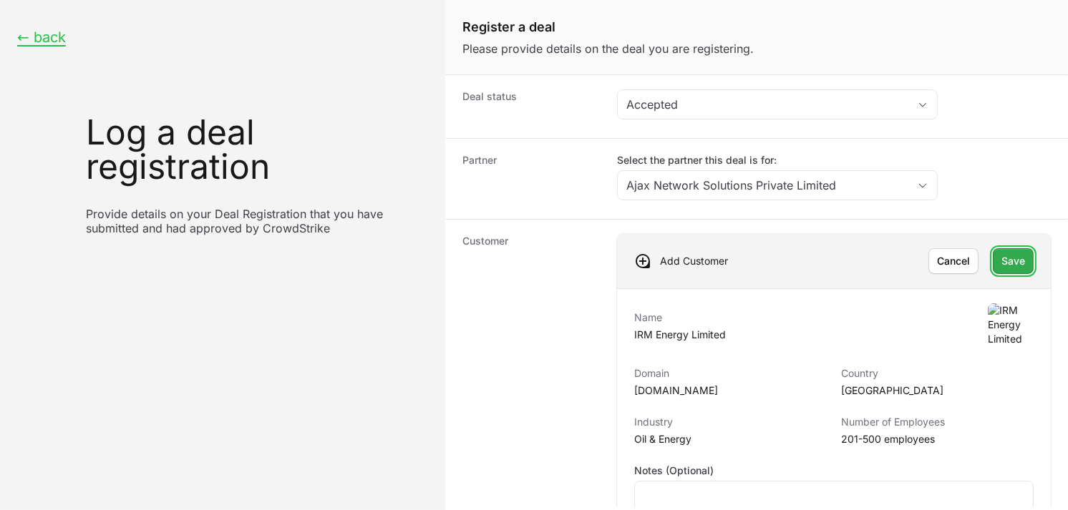
click at [993, 255] on button "Save Save" at bounding box center [1013, 261] width 41 height 26
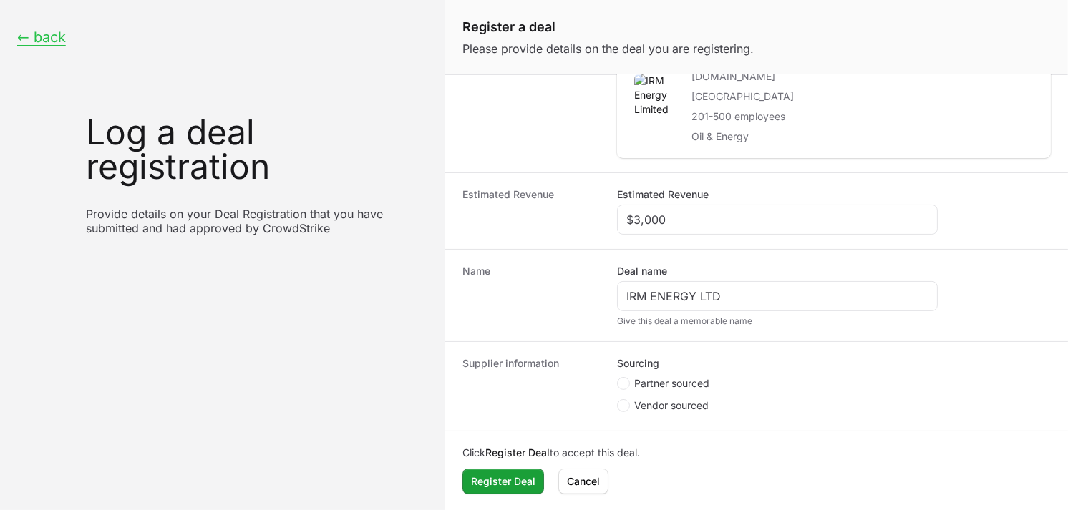
scroll to position [201, 0]
click at [632, 381] on span "Create activity form" at bounding box center [625, 382] width 17 height 13
radio input "true"
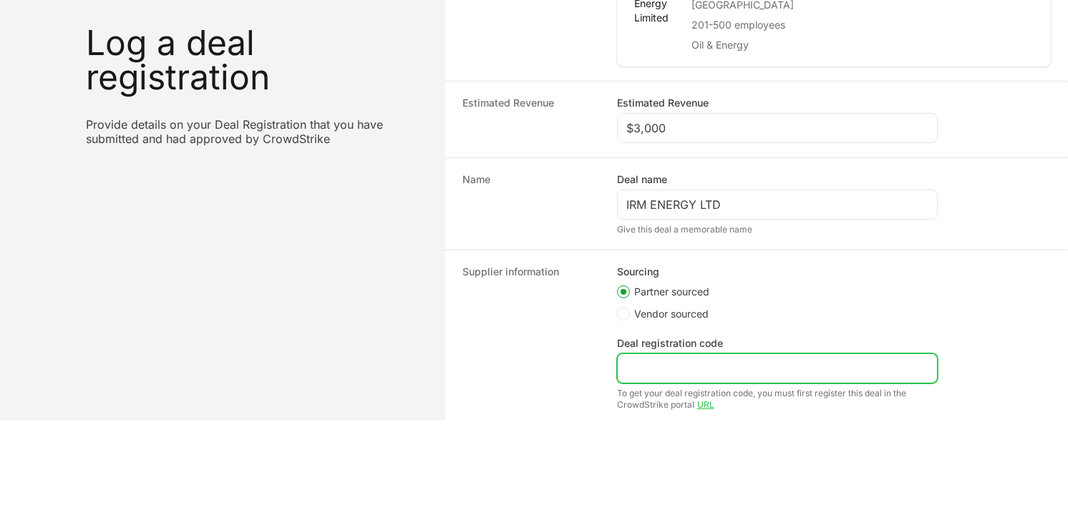
click at [671, 369] on input "Deal registration code" at bounding box center [777, 368] width 302 height 17
paste input "DR-6b029bad"
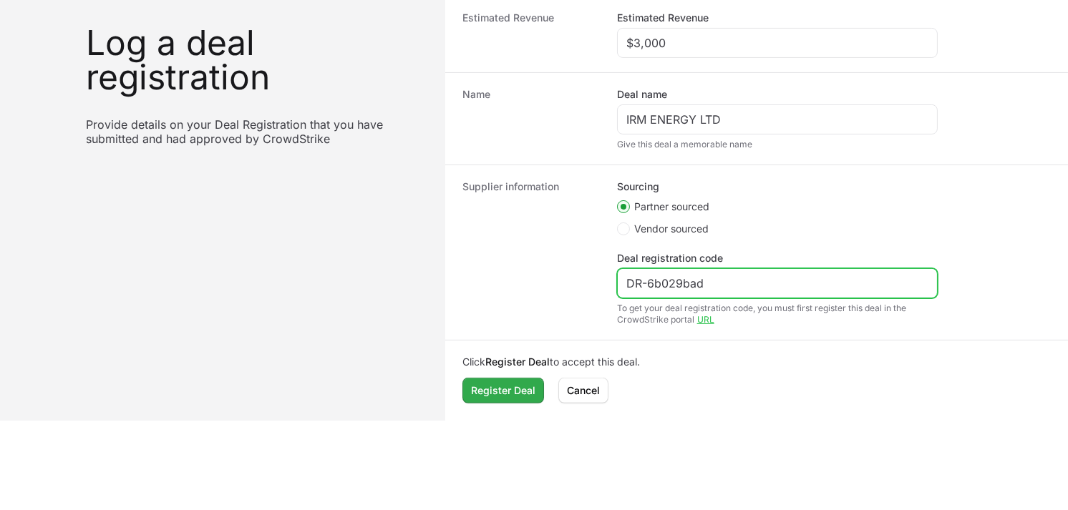
type input "DR-6b029bad"
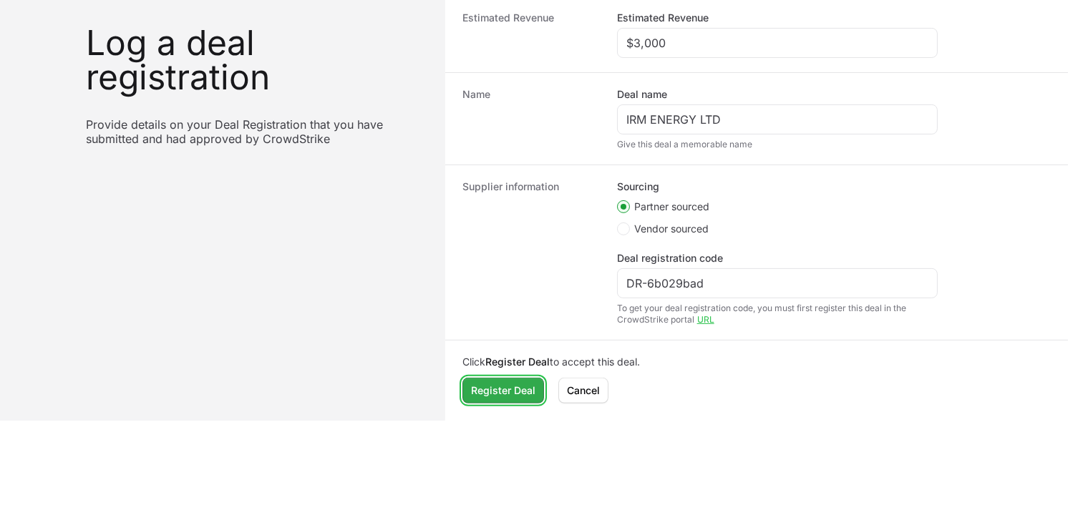
click at [492, 384] on span "Register Deal" at bounding box center [503, 390] width 64 height 17
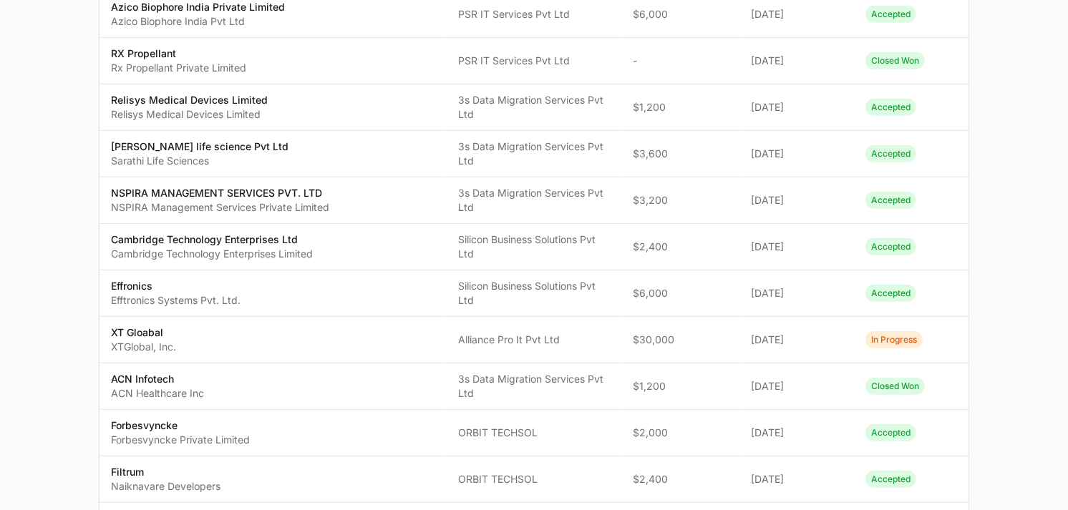
scroll to position [90, 0]
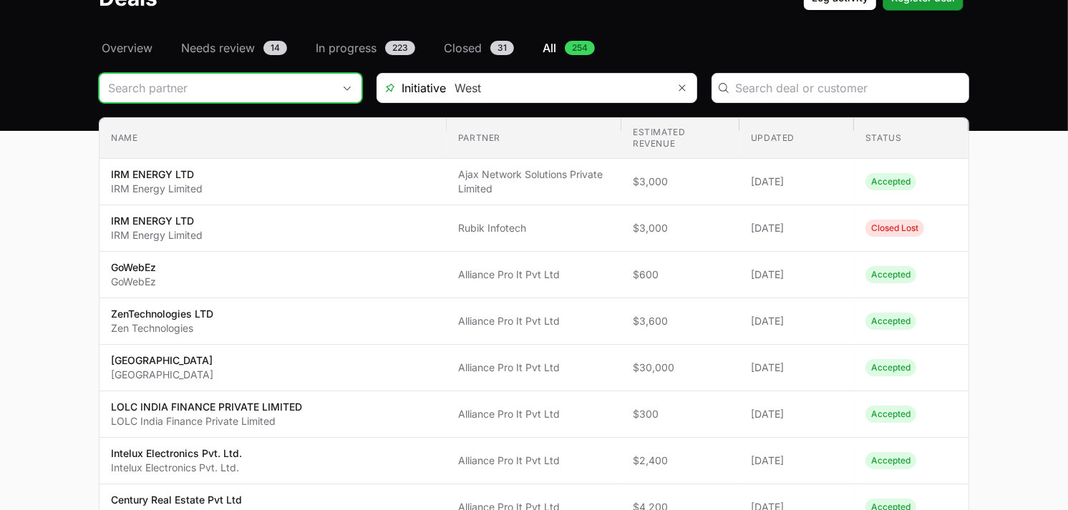
click at [342, 82] on div "Open" at bounding box center [347, 88] width 29 height 29
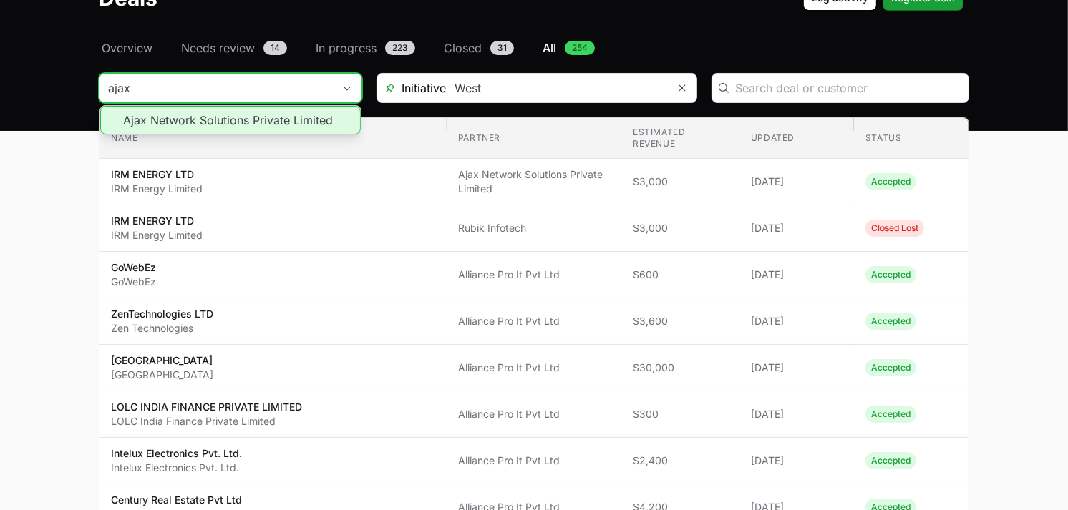
click at [246, 122] on li "Ajax Network Solutions Private Limited" at bounding box center [230, 120] width 261 height 29
type input "Ajax Network Solutions Private Limited"
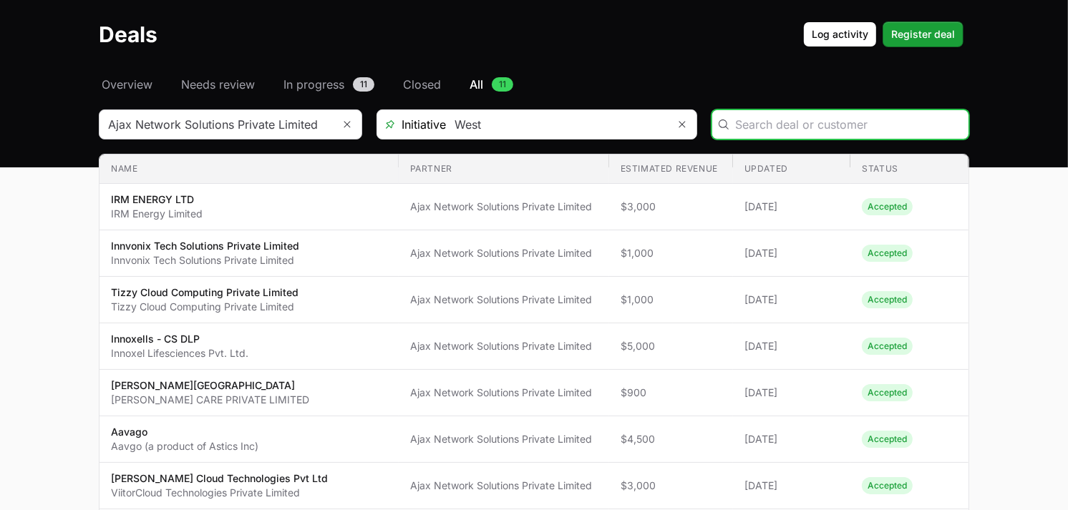
scroll to position [1, 0]
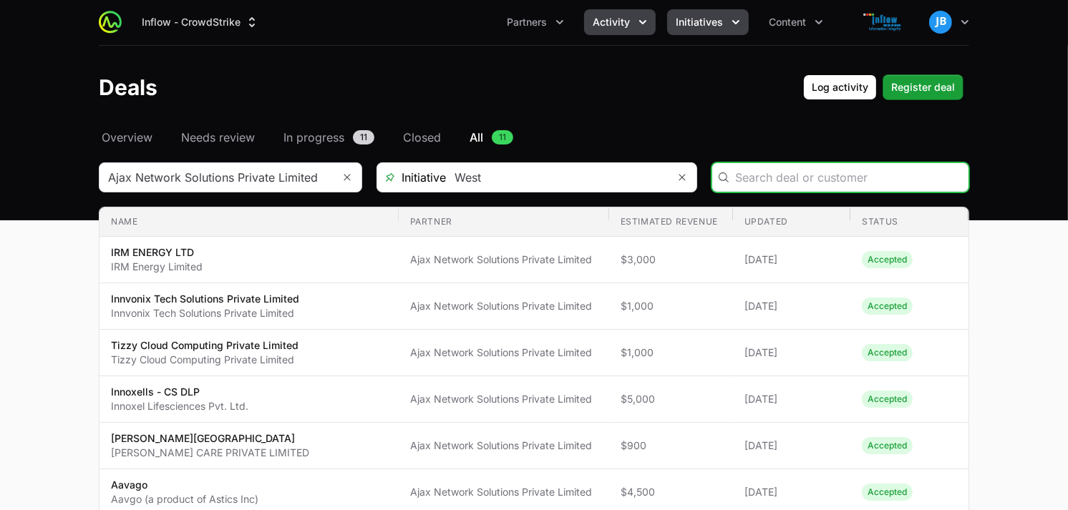
click at [739, 24] on icon "Initiatives menu" at bounding box center [736, 22] width 14 height 14
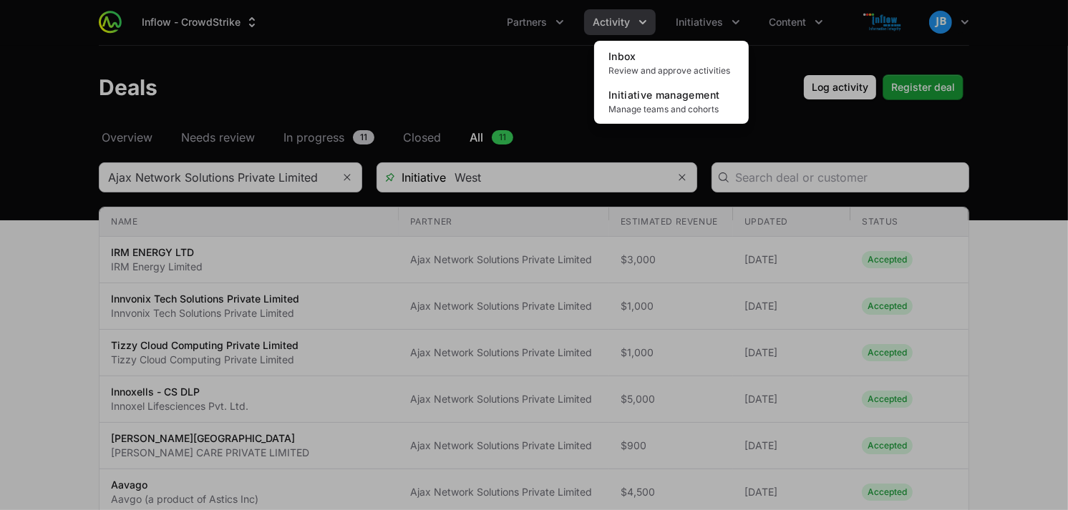
click at [468, 80] on div "Initiatives menu" at bounding box center [534, 255] width 1068 height 510
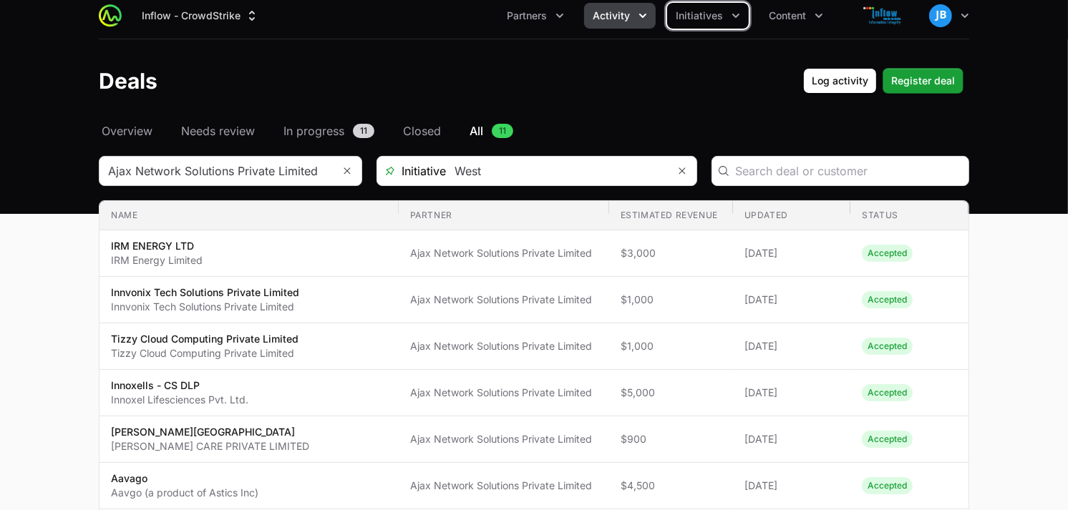
scroll to position [0, 0]
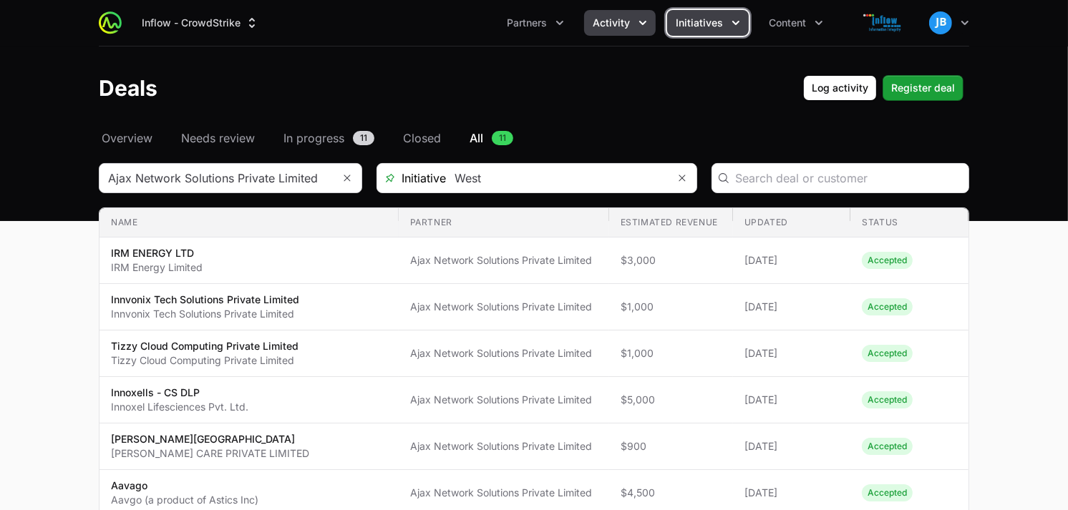
click at [732, 27] on icon "Initiatives menu" at bounding box center [736, 23] width 14 height 14
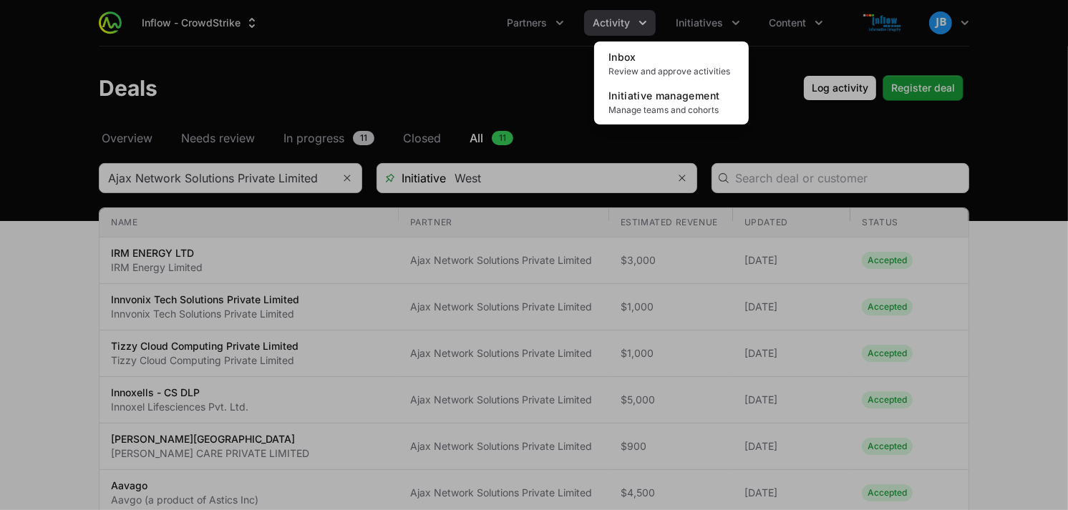
click at [335, 177] on div "Initiatives menu" at bounding box center [534, 255] width 1068 height 510
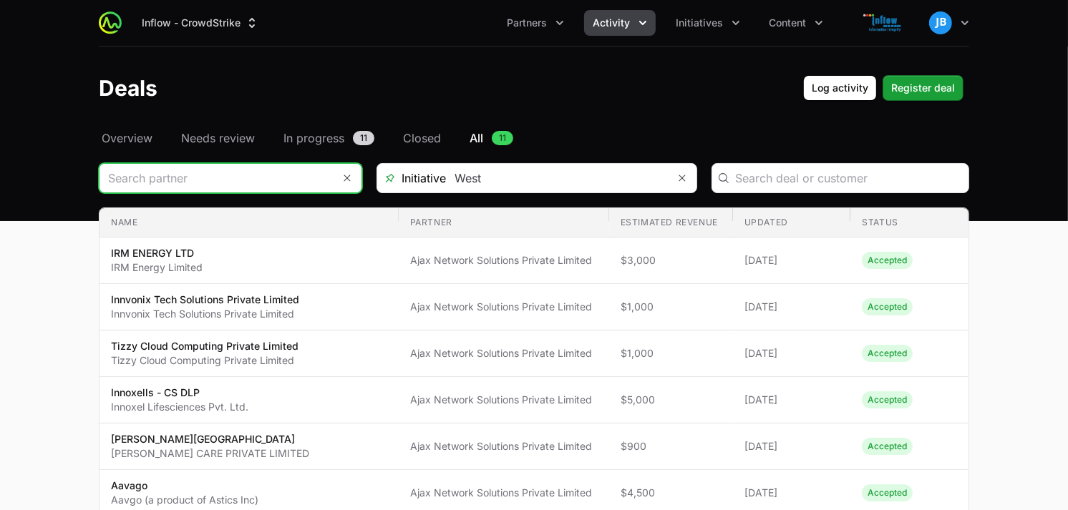
click at [318, 179] on input "Deals Filters" at bounding box center [216, 178] width 233 height 29
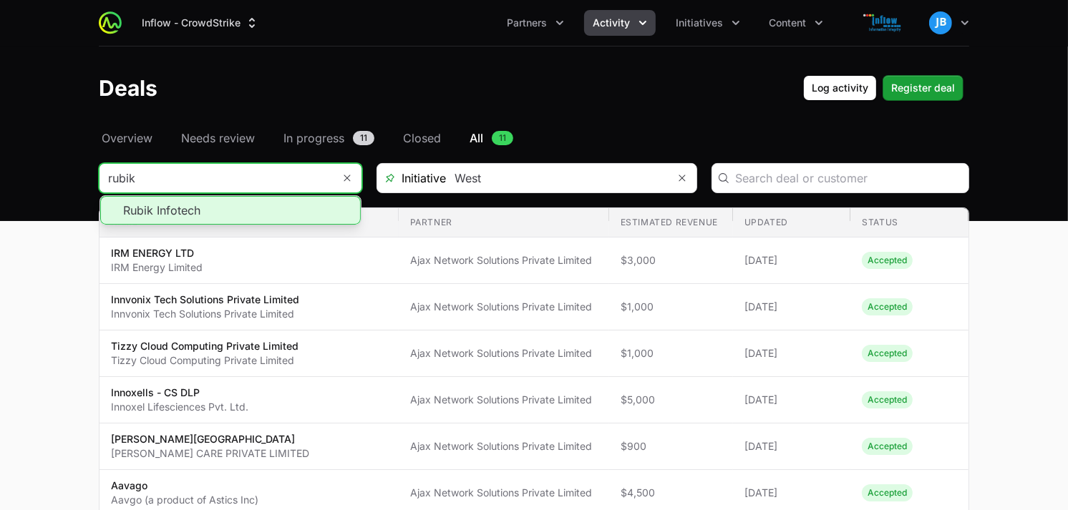
click at [230, 210] on li "Rubik Infotech" at bounding box center [230, 210] width 261 height 29
type input "Rubik Infotech"
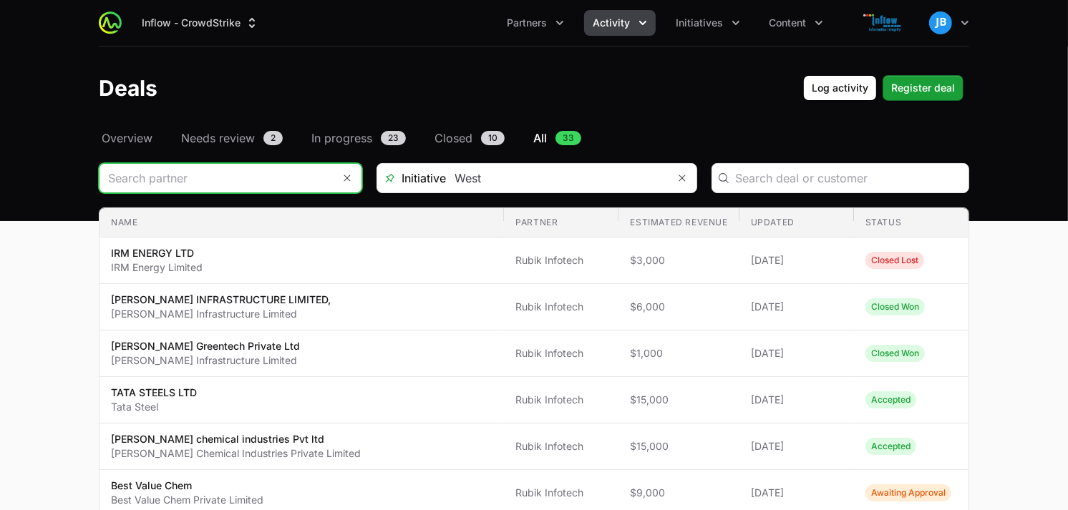
click at [313, 183] on input "Deals Filters" at bounding box center [216, 178] width 233 height 29
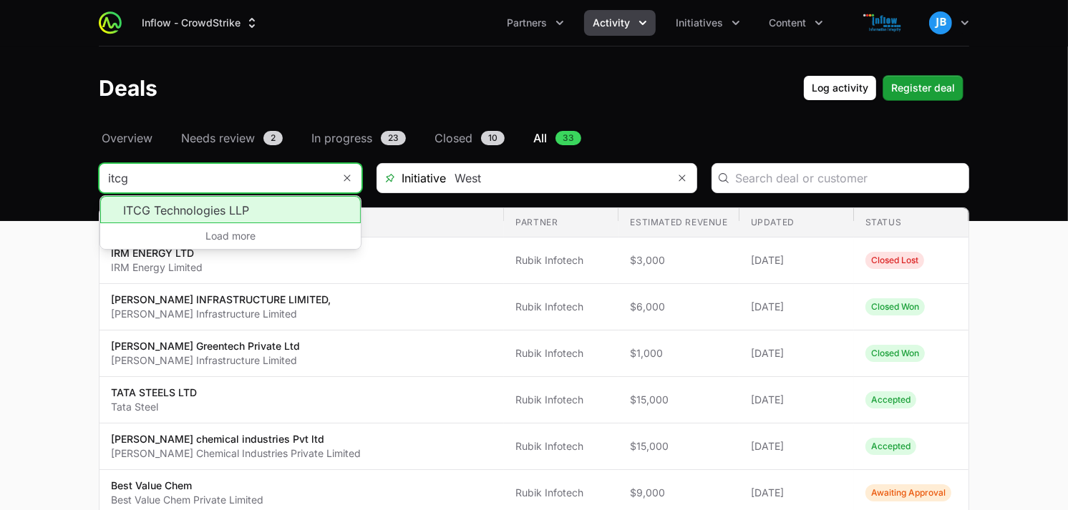
click at [199, 218] on li "ITCG Technologies LLP" at bounding box center [230, 209] width 261 height 27
type input "ITCG Technologies LLP"
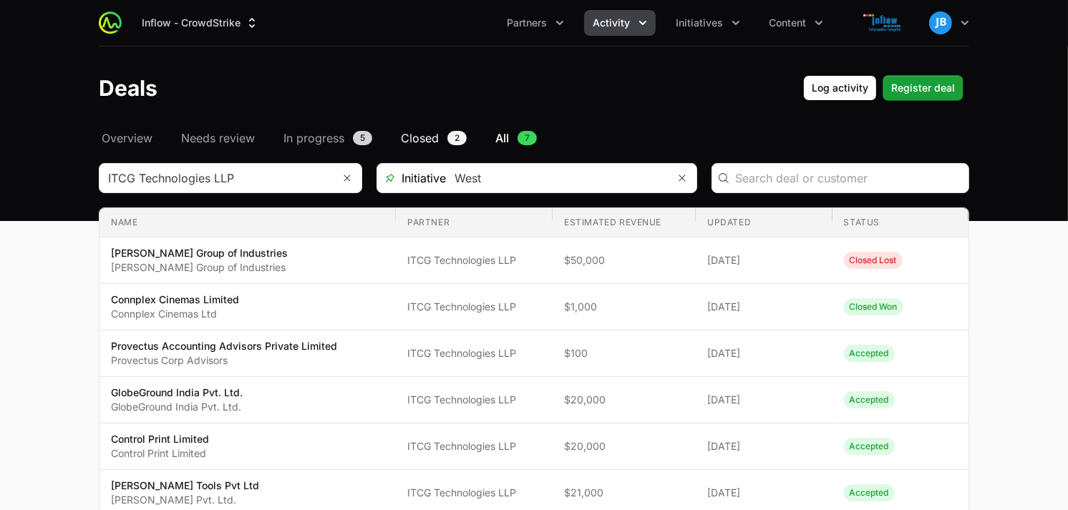
click at [432, 139] on span "Closed" at bounding box center [420, 138] width 38 height 17
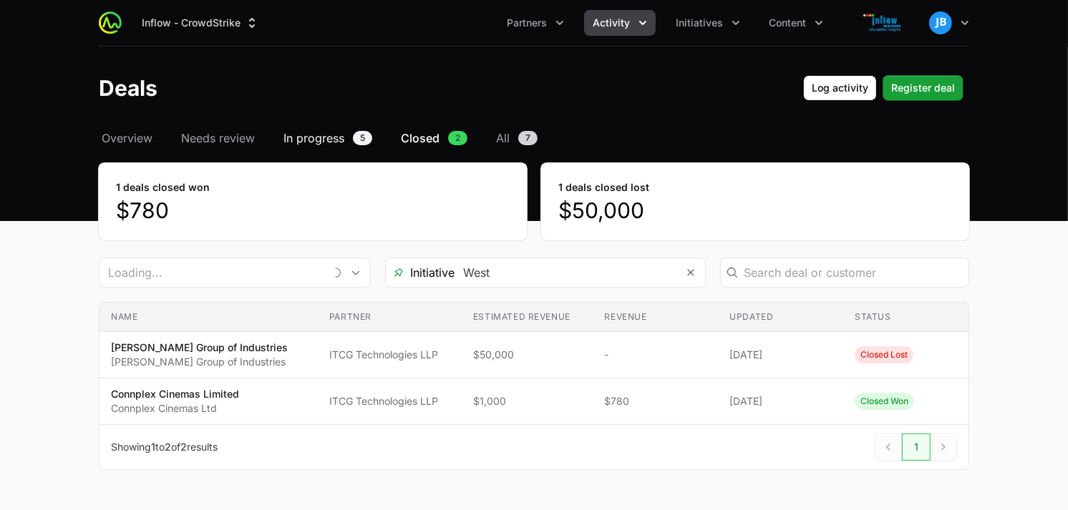
click at [309, 145] on span "In progress" at bounding box center [313, 138] width 61 height 17
type input "ITCG Technologies LLP"
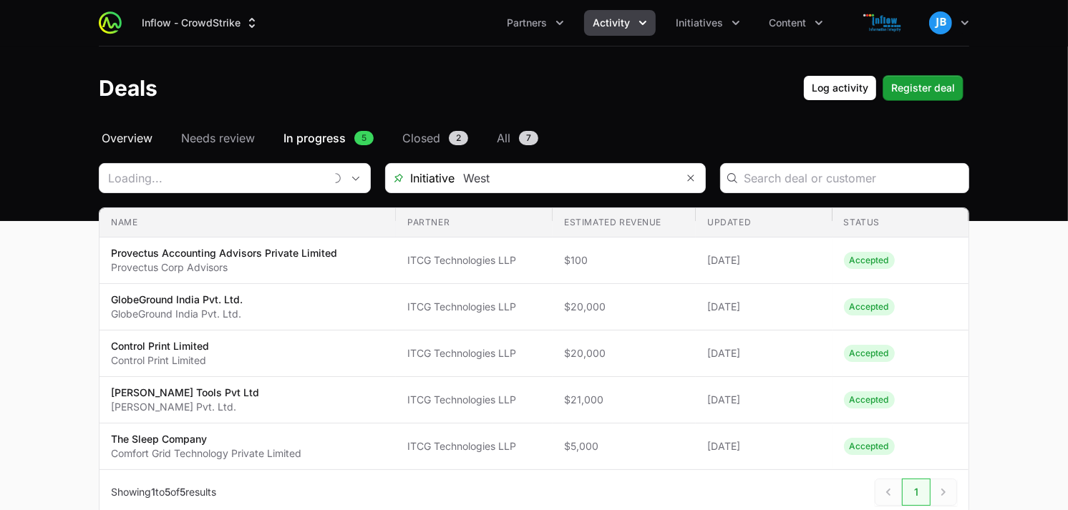
click at [140, 143] on span "Overview" at bounding box center [127, 138] width 51 height 17
type input "ITCG Technologies LLP"
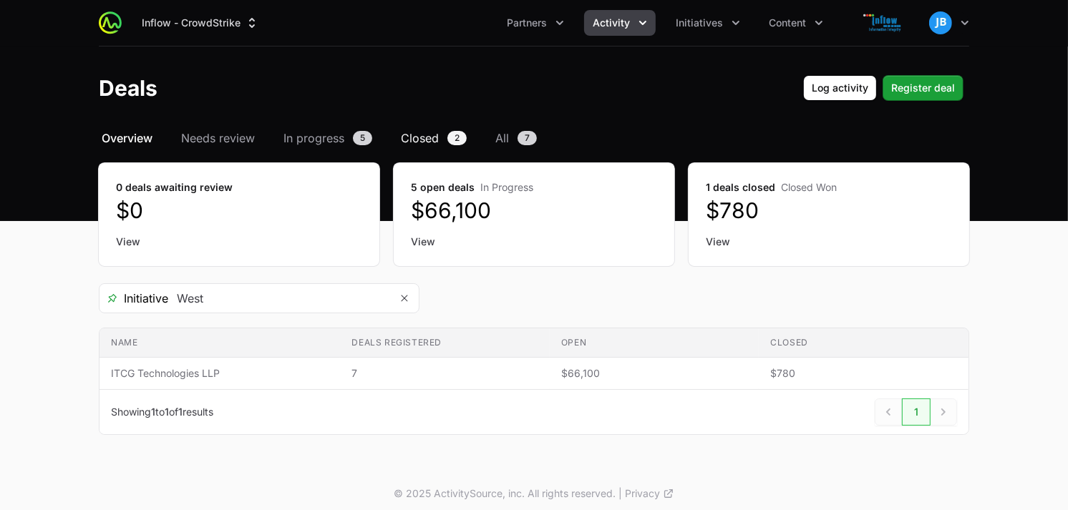
click at [425, 137] on span "Closed" at bounding box center [420, 138] width 38 height 17
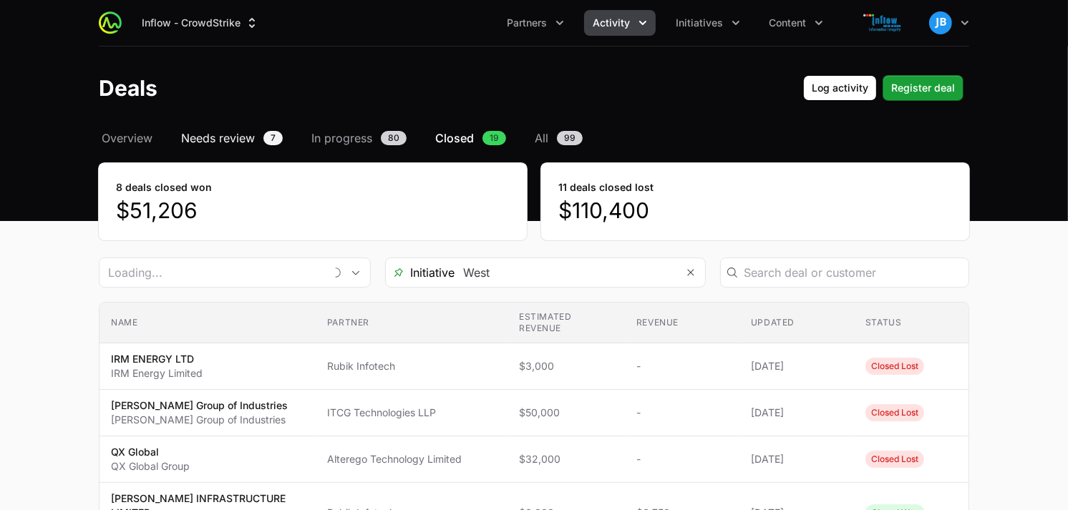
click at [255, 137] on span "Needs review" at bounding box center [218, 138] width 74 height 17
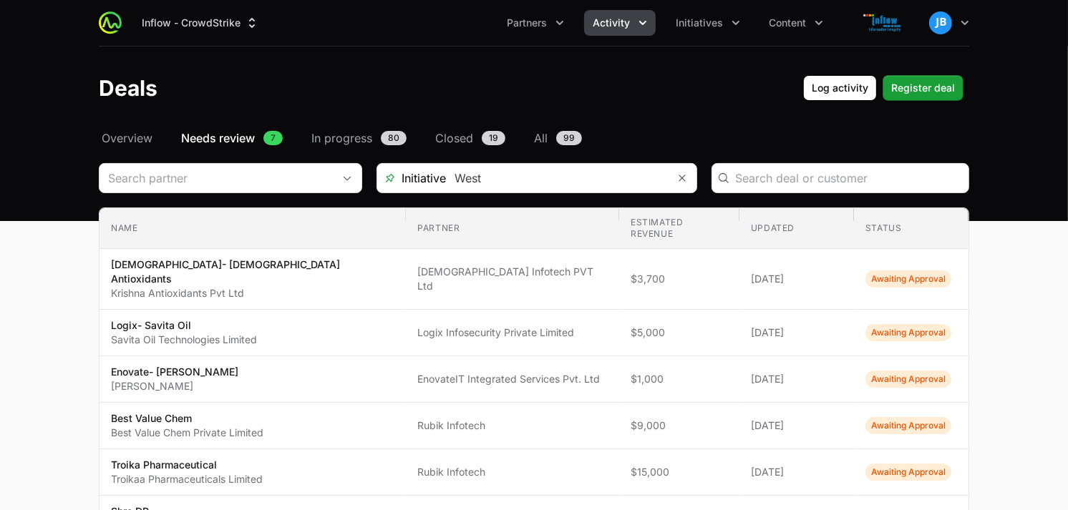
click at [245, 125] on header "Deals Log activity Log activity Register deal Register deal" at bounding box center [534, 88] width 1068 height 83
click at [233, 133] on span "Needs review" at bounding box center [218, 138] width 74 height 17
click at [132, 137] on span "Overview" at bounding box center [127, 138] width 51 height 17
